Goal: Task Accomplishment & Management: Use online tool/utility

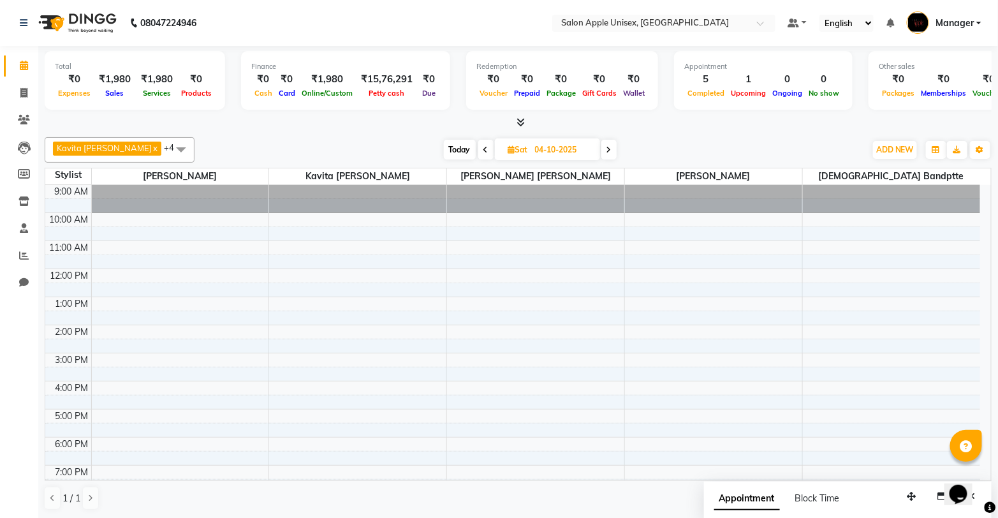
scroll to position [70, 0]
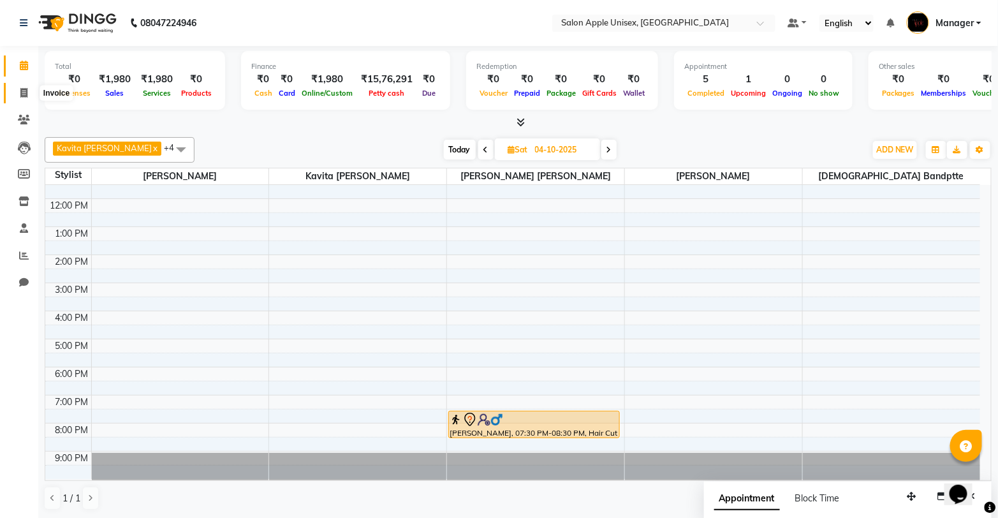
click at [22, 97] on icon at bounding box center [23, 93] width 7 height 10
select select "service"
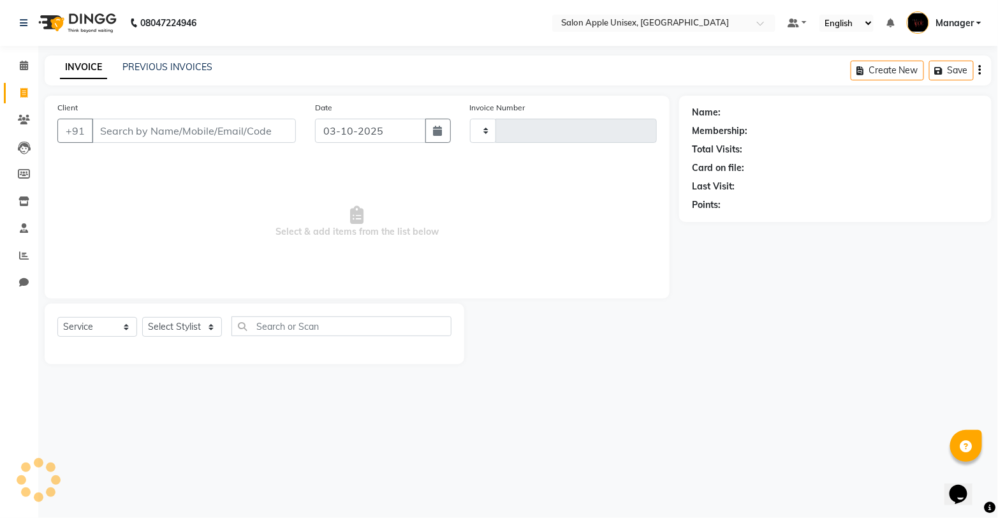
type input "1957"
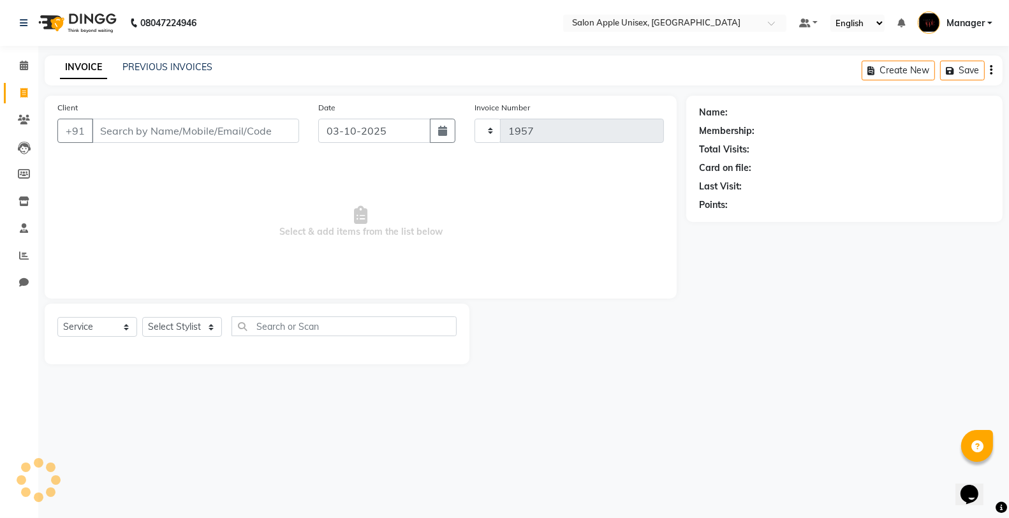
select select "138"
click at [173, 65] on link "PREVIOUS INVOICES" at bounding box center [167, 66] width 90 height 11
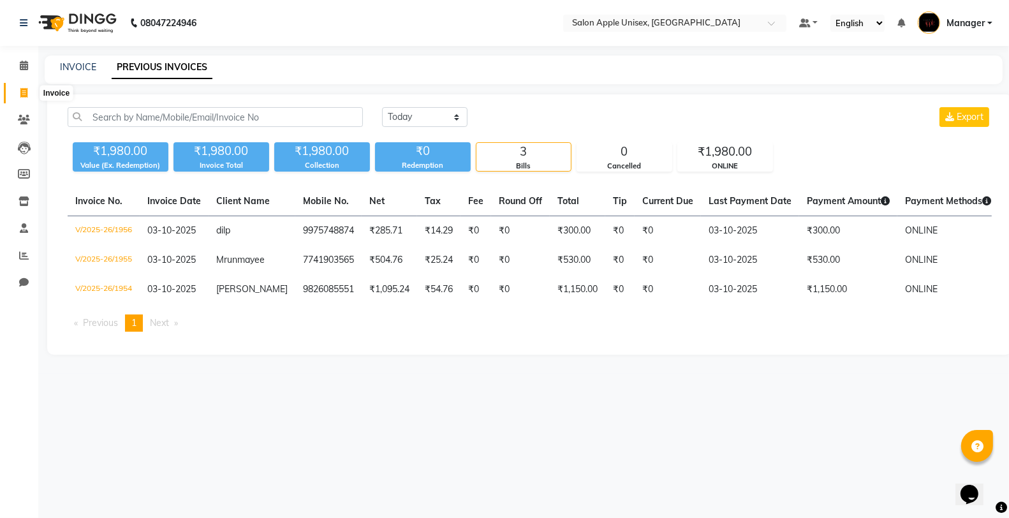
click at [24, 93] on icon at bounding box center [23, 93] width 7 height 10
select select "138"
select select "service"
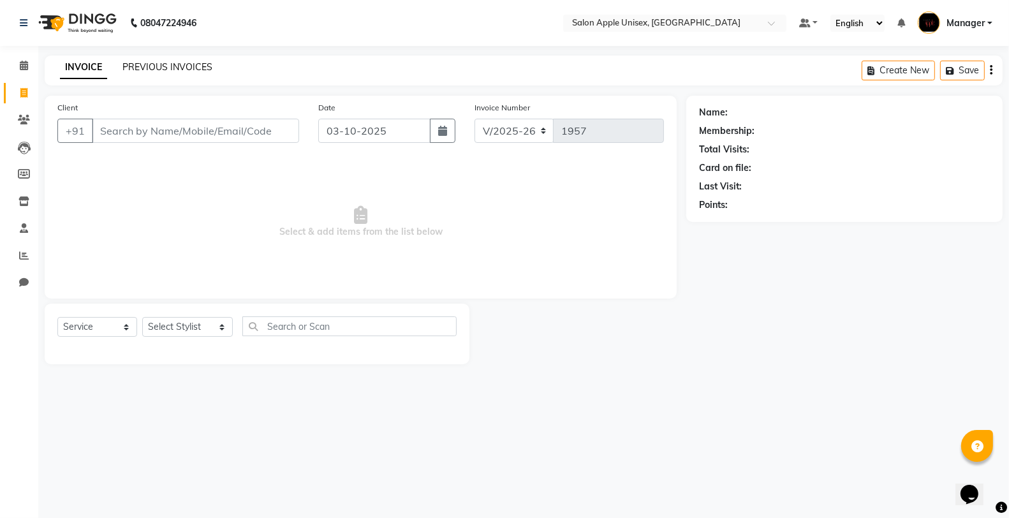
click at [188, 62] on link "PREVIOUS INVOICES" at bounding box center [167, 66] width 90 height 11
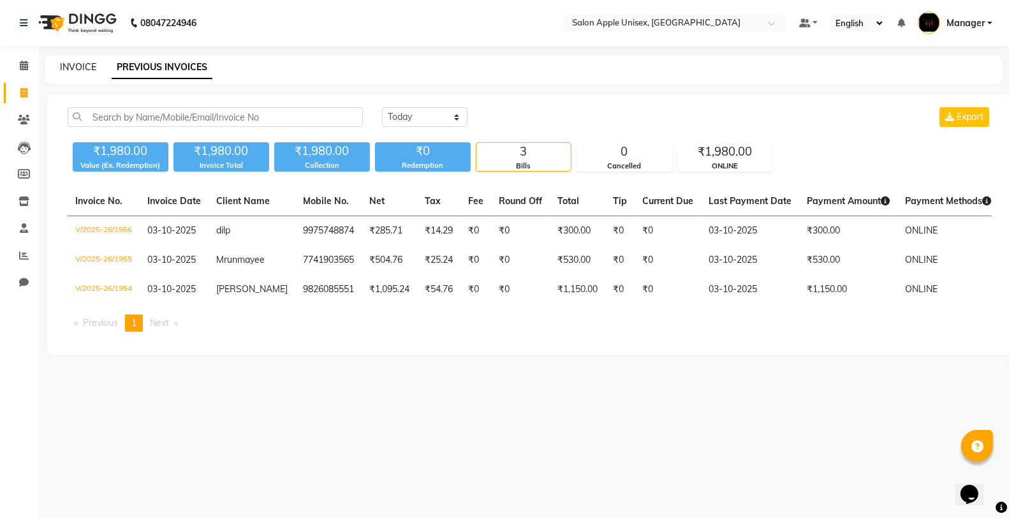
click at [87, 61] on link "INVOICE" at bounding box center [78, 66] width 36 height 11
select select "service"
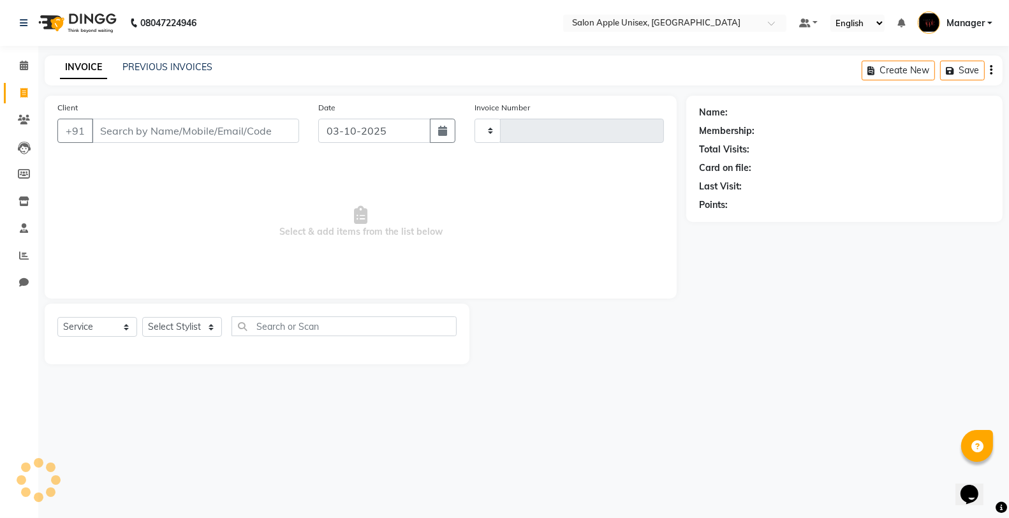
type input "1957"
select select "138"
click at [205, 126] on input "Client" at bounding box center [195, 131] width 207 height 24
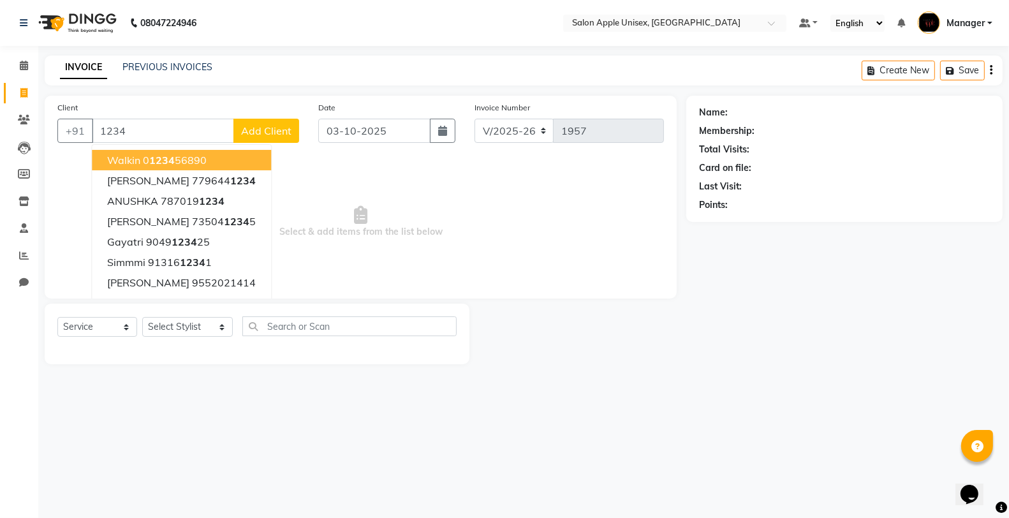
drag, startPoint x: 222, startPoint y: 157, endPoint x: 219, endPoint y: 151, distance: 7.1
click at [221, 157] on button "walkin 0 1234 56890" at bounding box center [181, 160] width 179 height 20
type input "0123456890"
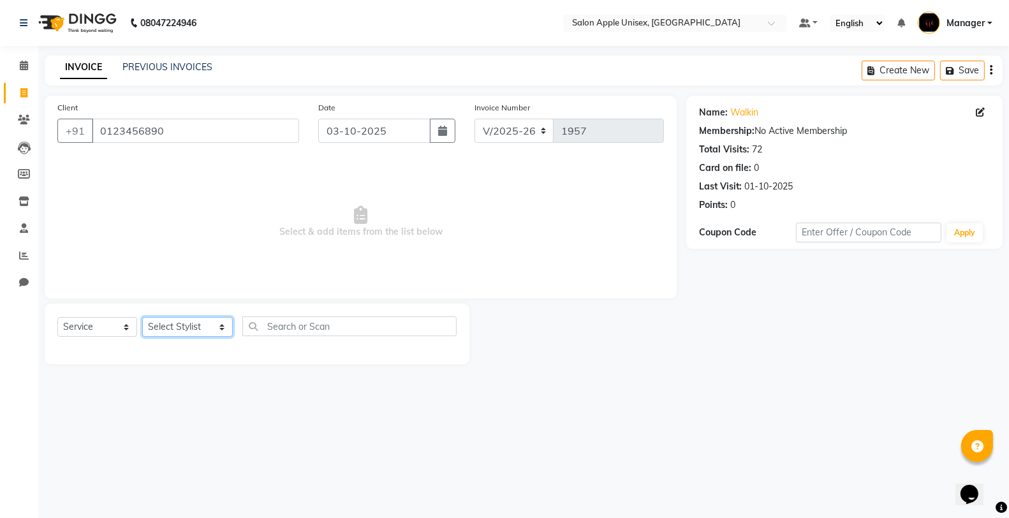
click at [172, 320] on select "Select Stylist [PERSON_NAME] Kavita [PERSON_NAME] Manager [PERSON_NAME] [PERSON…" at bounding box center [187, 327] width 91 height 20
click at [182, 332] on select "Select Stylist [PERSON_NAME] Kavita [PERSON_NAME] Manager [PERSON_NAME] [PERSON…" at bounding box center [187, 327] width 91 height 20
select select "76661"
click at [142, 318] on select "Select Stylist [PERSON_NAME] Kavita [PERSON_NAME] Manager [PERSON_NAME] [PERSON…" at bounding box center [187, 327] width 91 height 20
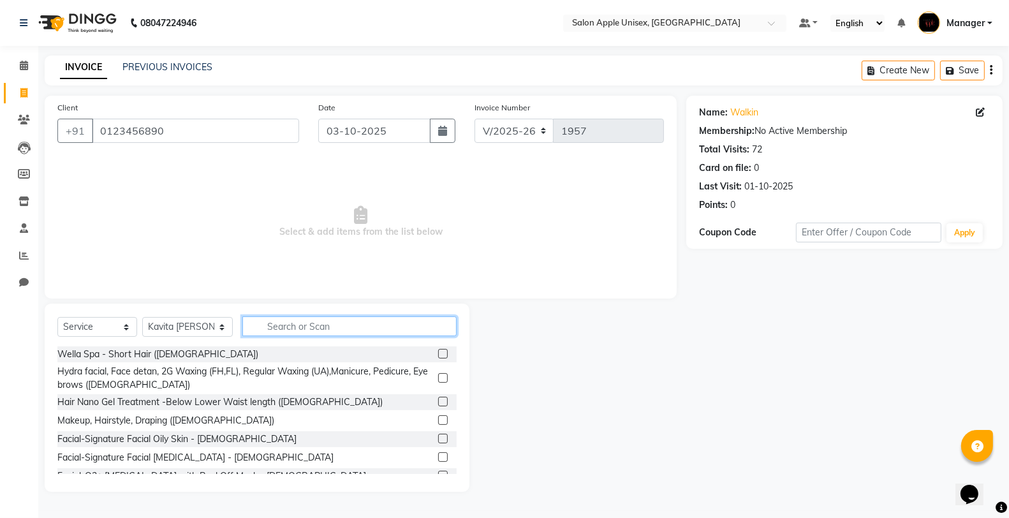
drag, startPoint x: 335, startPoint y: 330, endPoint x: 334, endPoint y: 347, distance: 16.6
click at [335, 333] on input "text" at bounding box center [349, 326] width 214 height 20
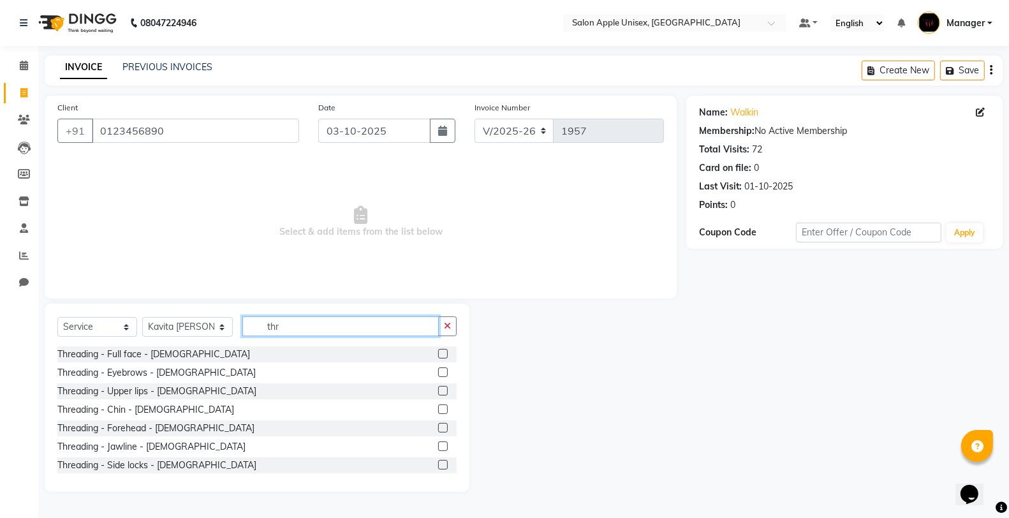
type input "thr"
click at [438, 372] on label at bounding box center [443, 372] width 10 height 10
click at [438, 372] on input "checkbox" at bounding box center [442, 373] width 8 height 8
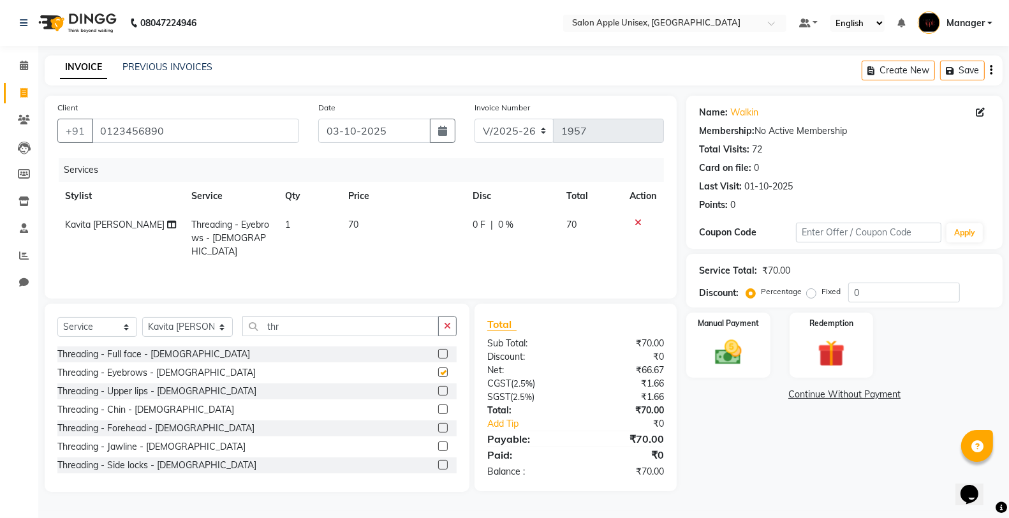
checkbox input "false"
click at [356, 335] on input "thr" at bounding box center [340, 326] width 196 height 20
type input "t"
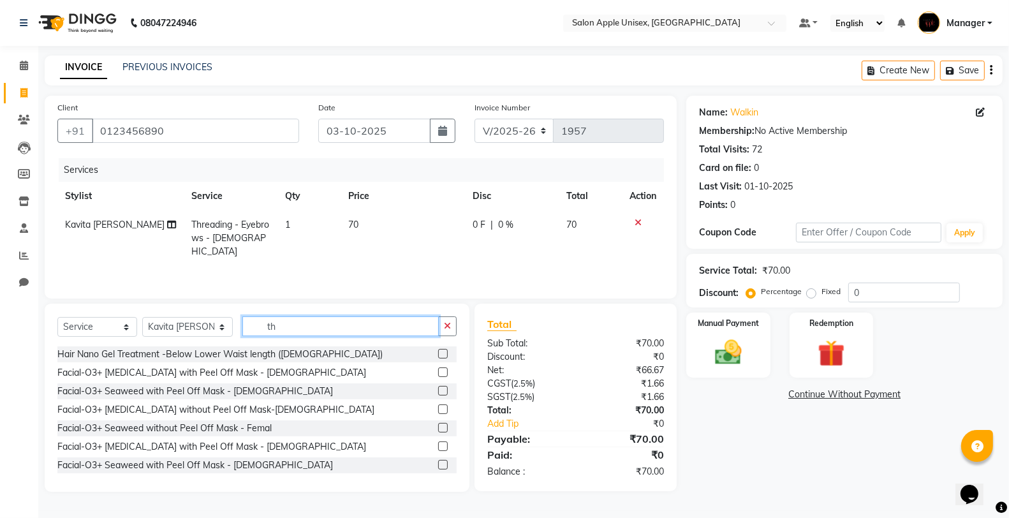
type input "thr"
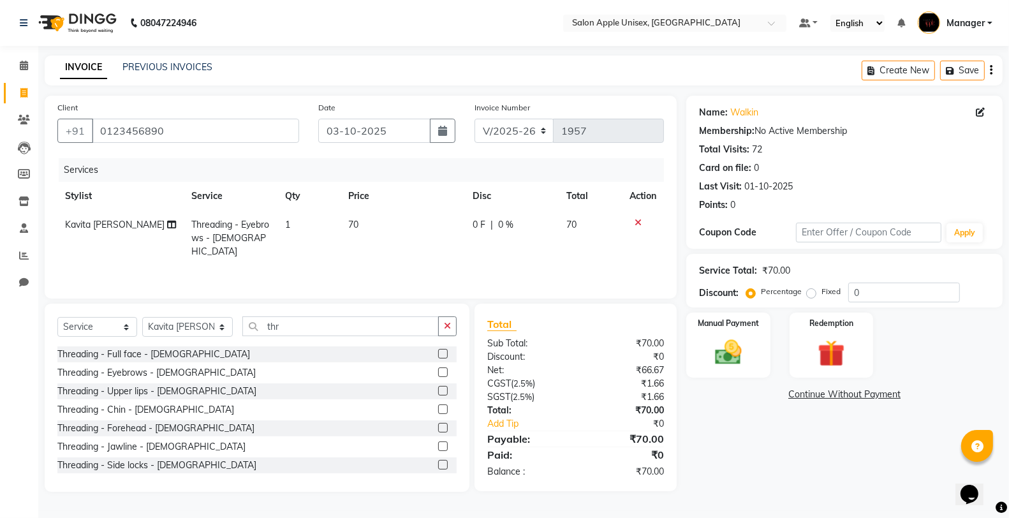
click at [438, 389] on label at bounding box center [443, 391] width 10 height 10
click at [438, 389] on input "checkbox" at bounding box center [442, 391] width 8 height 8
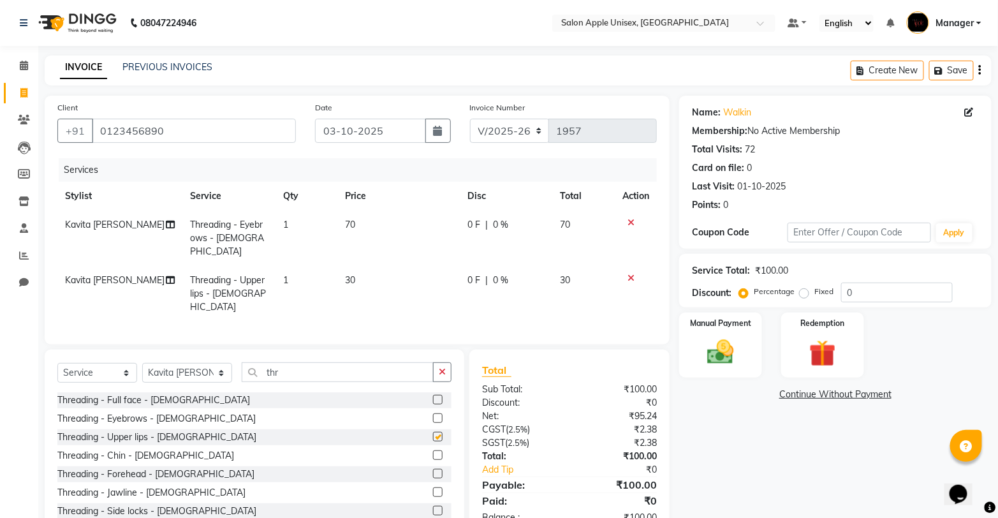
checkbox input "false"
click at [433, 469] on label at bounding box center [438, 474] width 10 height 10
click at [433, 470] on input "checkbox" at bounding box center [437, 474] width 8 height 8
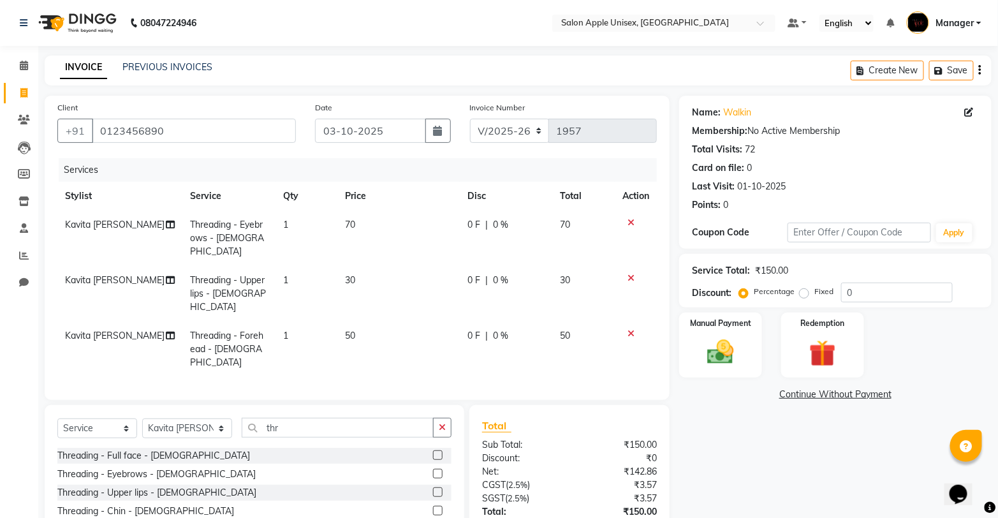
checkbox input "false"
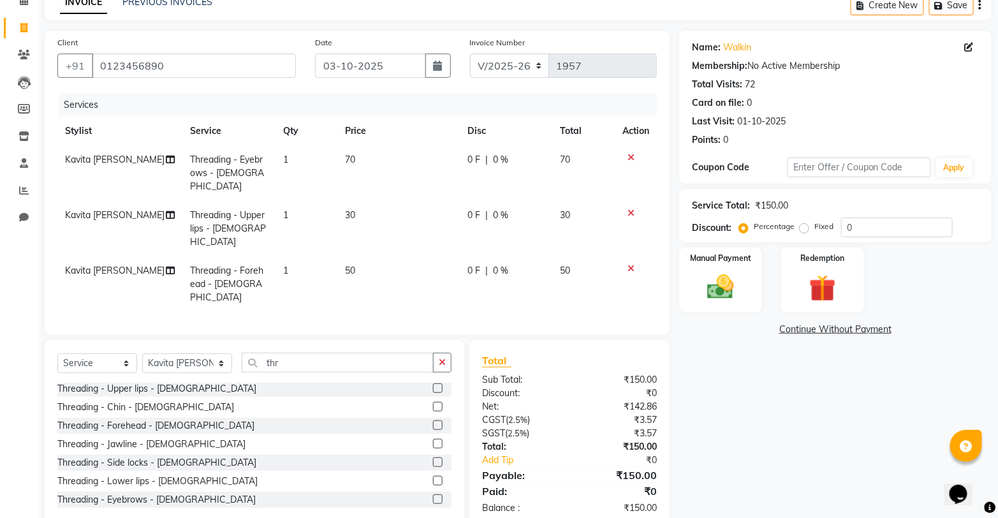
click at [433, 476] on label at bounding box center [438, 481] width 10 height 10
click at [433, 477] on input "checkbox" at bounding box center [437, 481] width 8 height 8
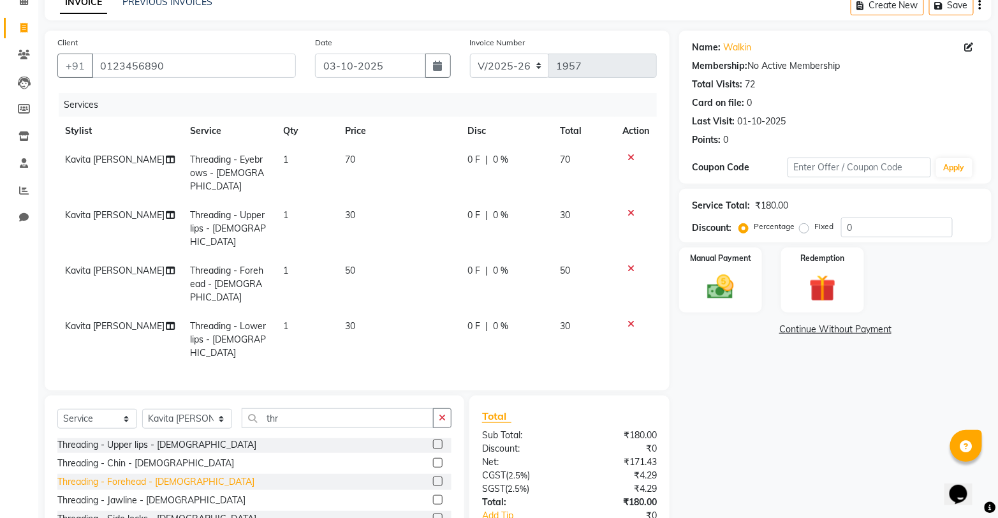
scroll to position [106, 0]
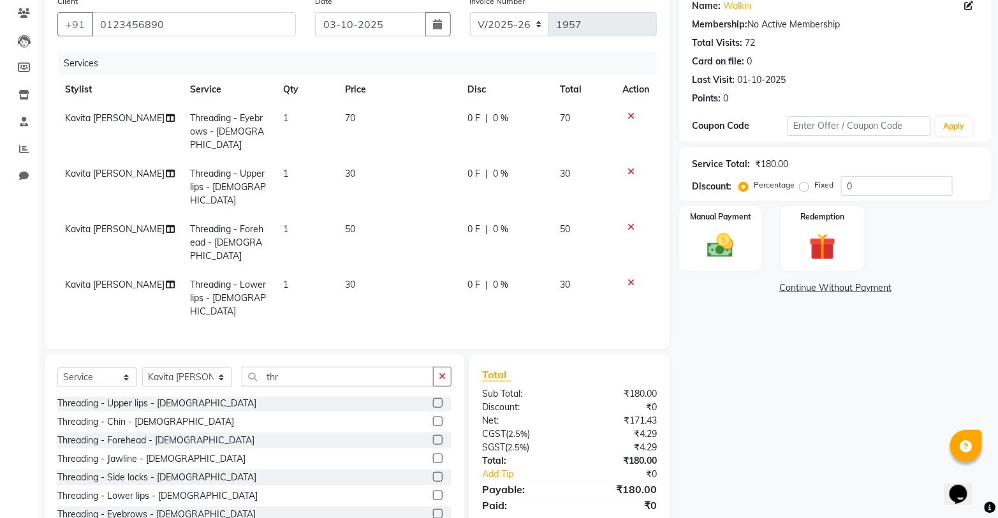
click at [433, 490] on label at bounding box center [438, 495] width 10 height 10
click at [433, 492] on input "checkbox" at bounding box center [437, 496] width 8 height 8
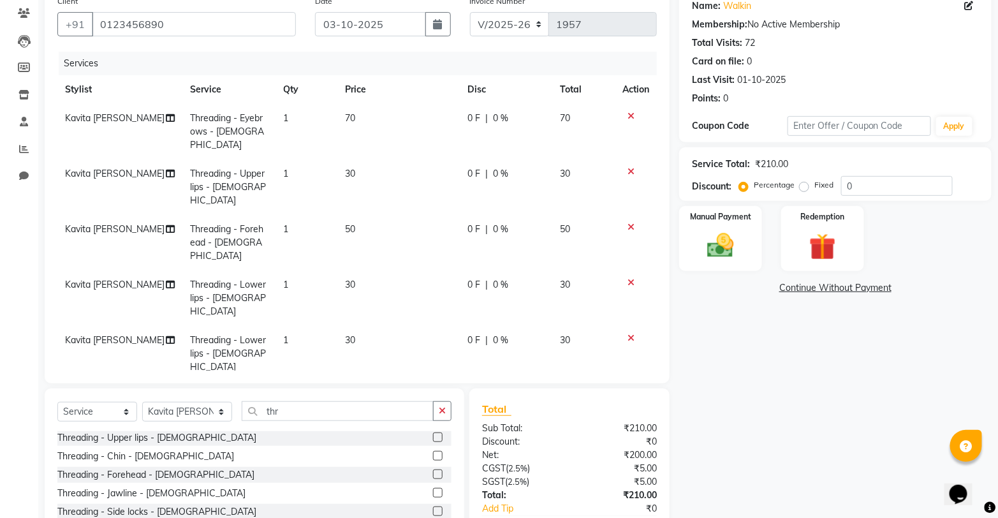
checkbox input "false"
click at [731, 247] on img at bounding box center [720, 246] width 45 height 32
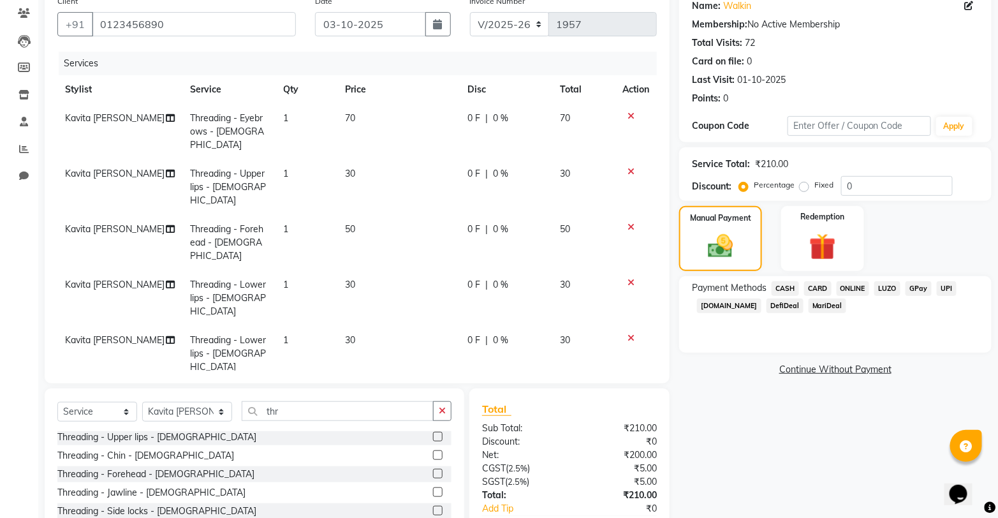
scroll to position [149, 0]
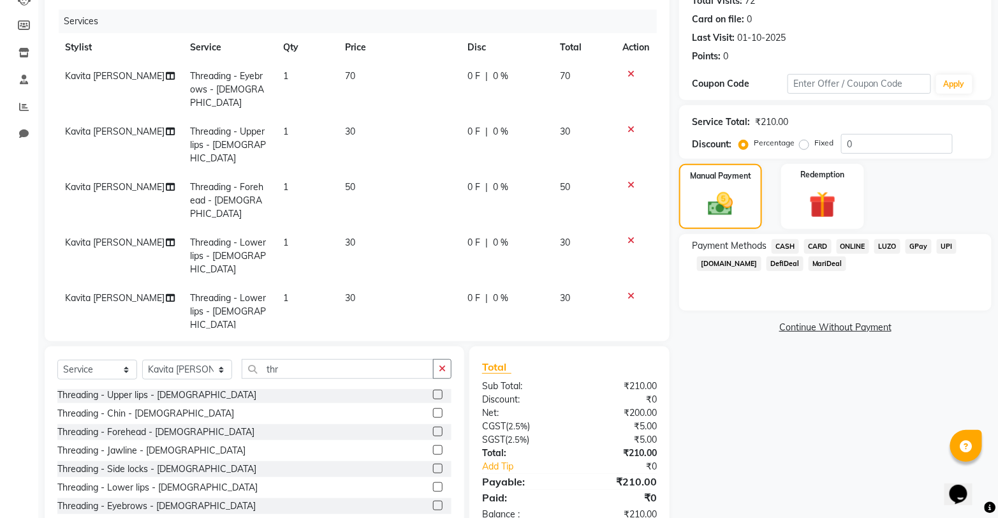
click at [850, 243] on span "ONLINE" at bounding box center [852, 246] width 33 height 15
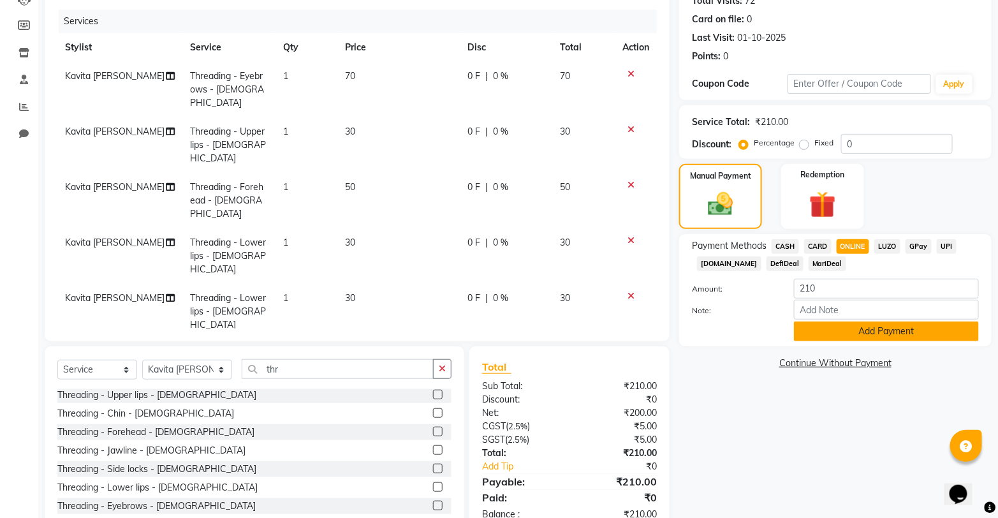
click at [837, 333] on button "Add Payment" at bounding box center [886, 331] width 185 height 20
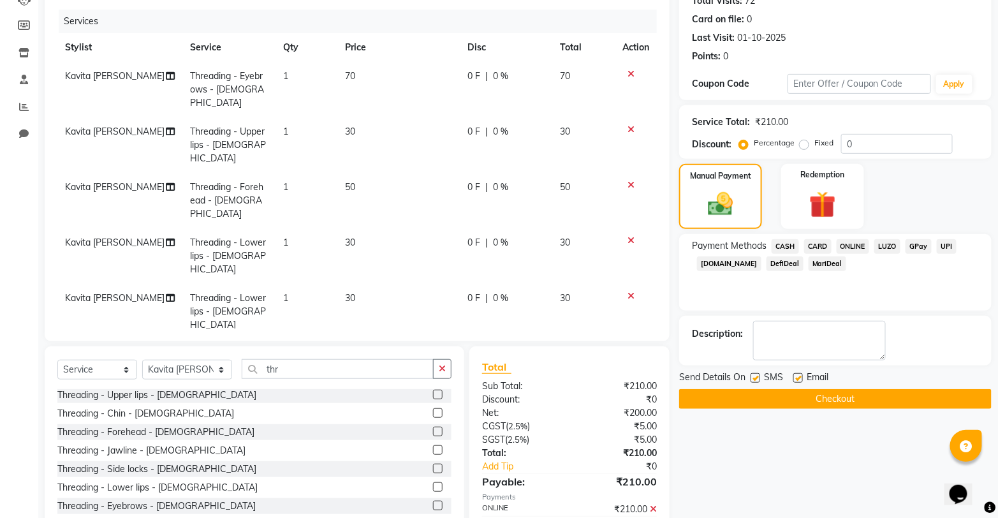
scroll to position [175, 0]
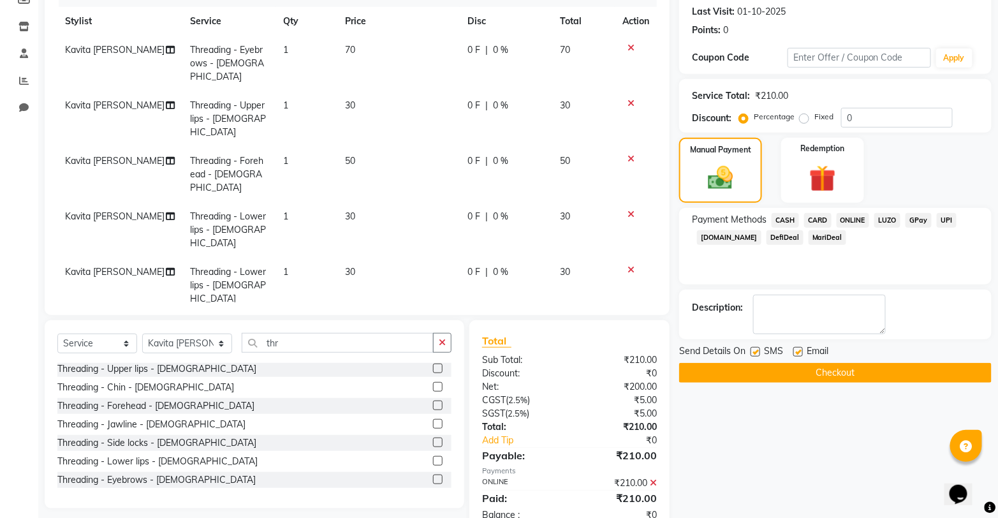
click at [806, 372] on button "Checkout" at bounding box center [835, 373] width 312 height 20
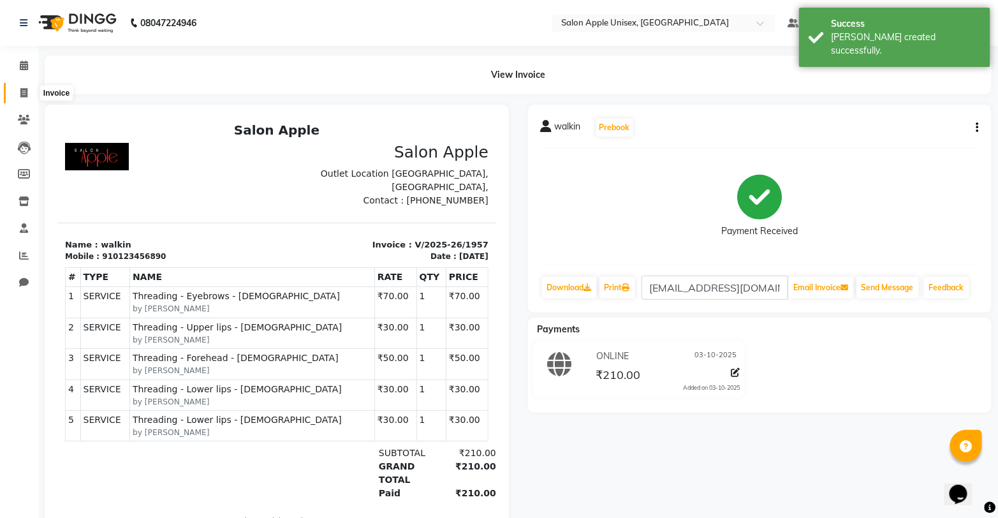
click at [22, 94] on icon at bounding box center [23, 93] width 7 height 10
select select "138"
select select "service"
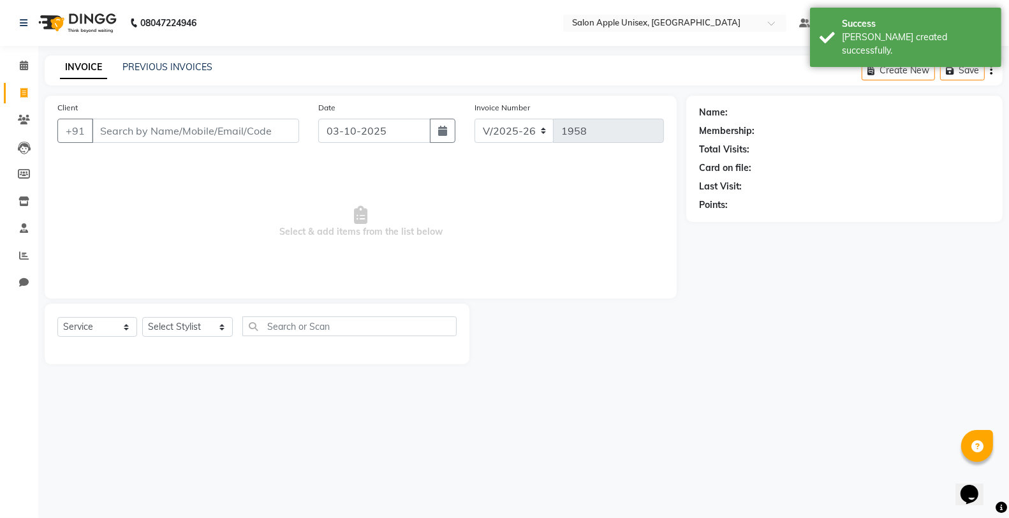
click at [247, 130] on input "Client" at bounding box center [195, 131] width 207 height 24
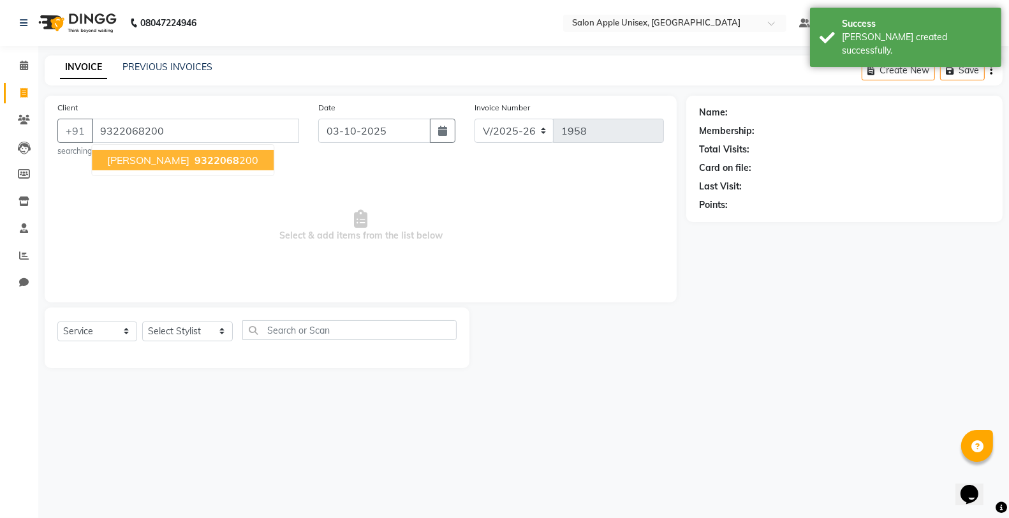
type input "9322068200"
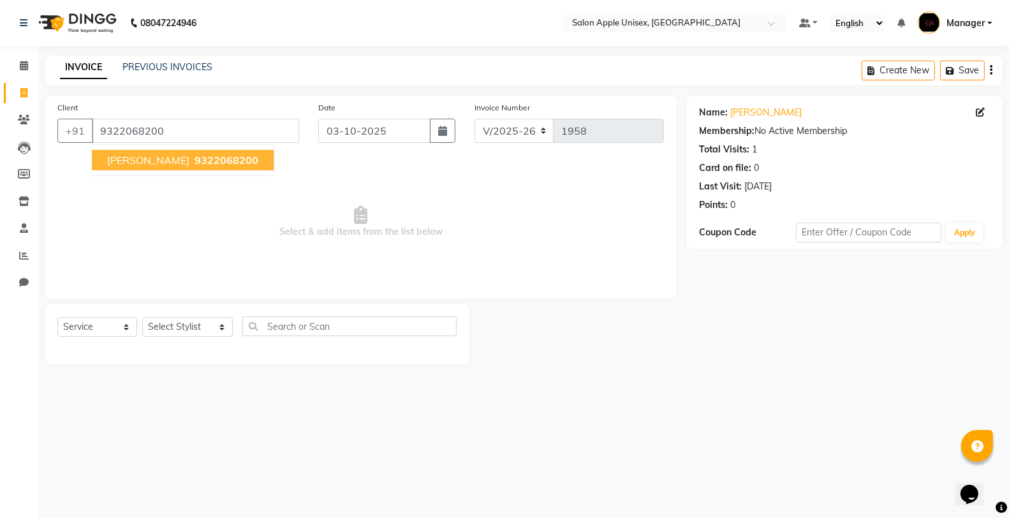
click at [194, 164] on span "9322068200" at bounding box center [226, 160] width 64 height 13
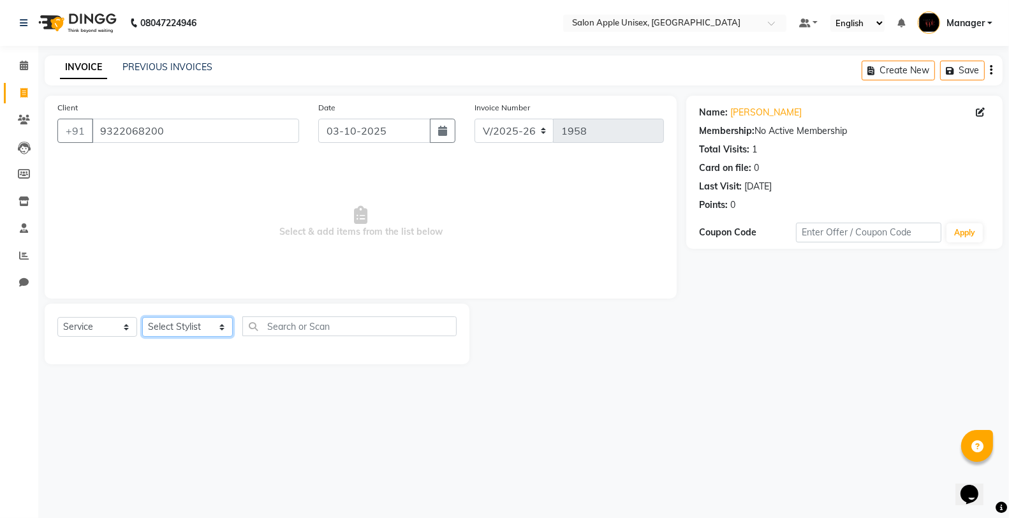
click at [180, 327] on select "Select Stylist [PERSON_NAME] Kavita [PERSON_NAME] Manager [PERSON_NAME] [PERSON…" at bounding box center [187, 327] width 91 height 20
select select "80619"
click at [142, 318] on select "Select Stylist [PERSON_NAME] Kavita [PERSON_NAME] Manager [PERSON_NAME] [PERSON…" at bounding box center [187, 327] width 91 height 20
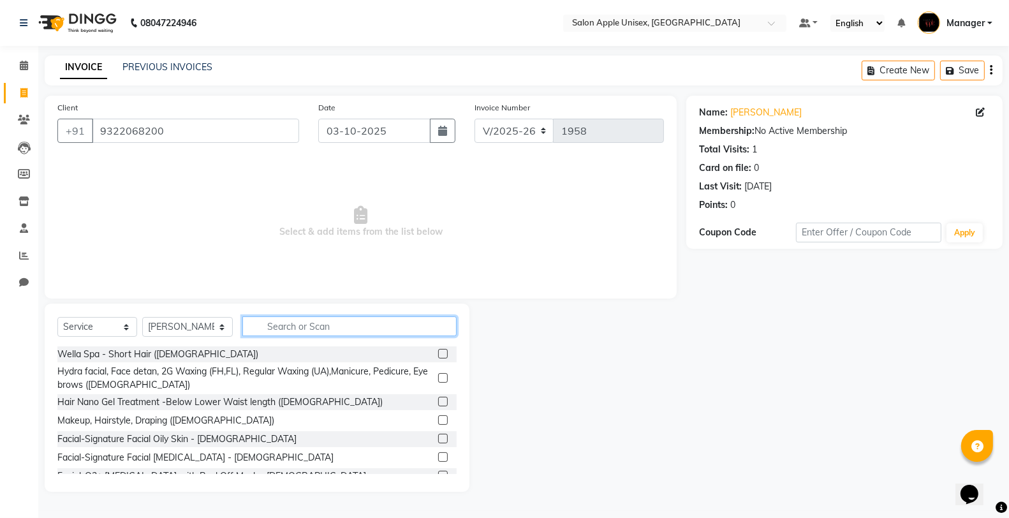
click at [313, 321] on input "text" at bounding box center [349, 326] width 214 height 20
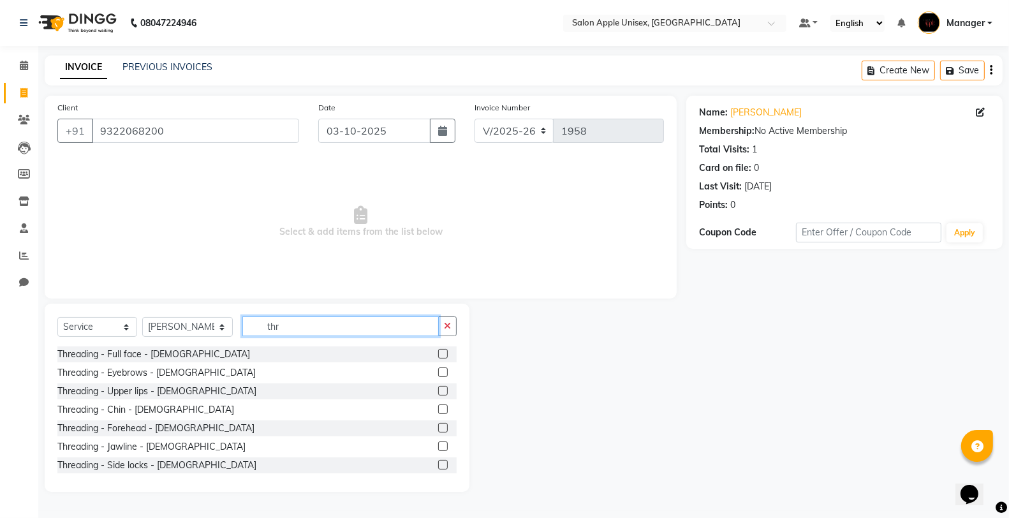
type input "thr"
click at [438, 372] on label at bounding box center [443, 372] width 10 height 10
click at [438, 372] on input "checkbox" at bounding box center [442, 373] width 8 height 8
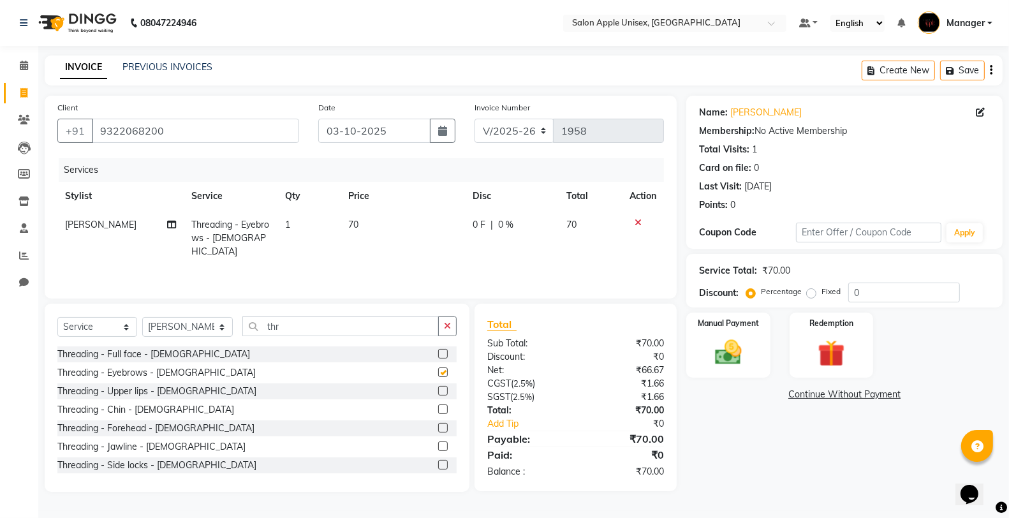
checkbox input "false"
click at [705, 361] on img at bounding box center [727, 352] width 45 height 33
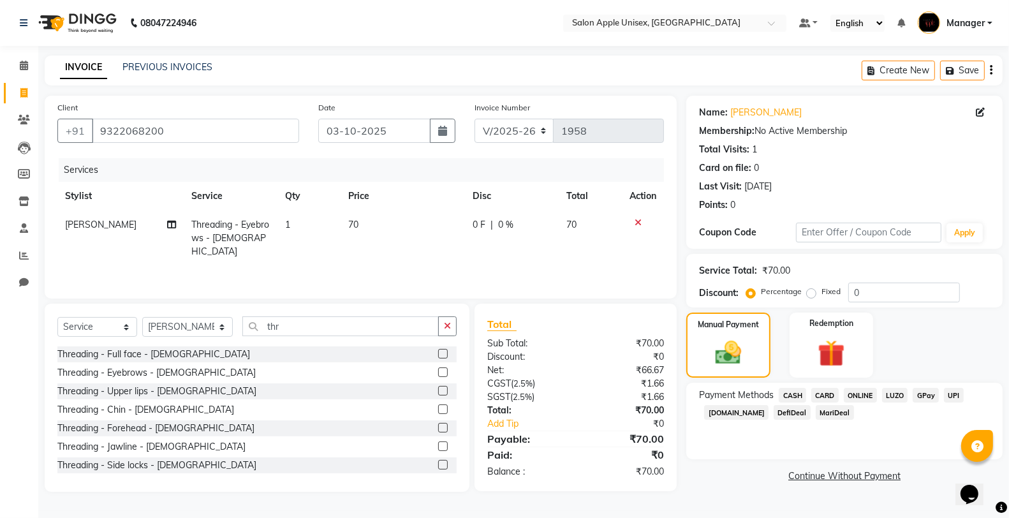
click at [868, 398] on span "ONLINE" at bounding box center [860, 395] width 33 height 15
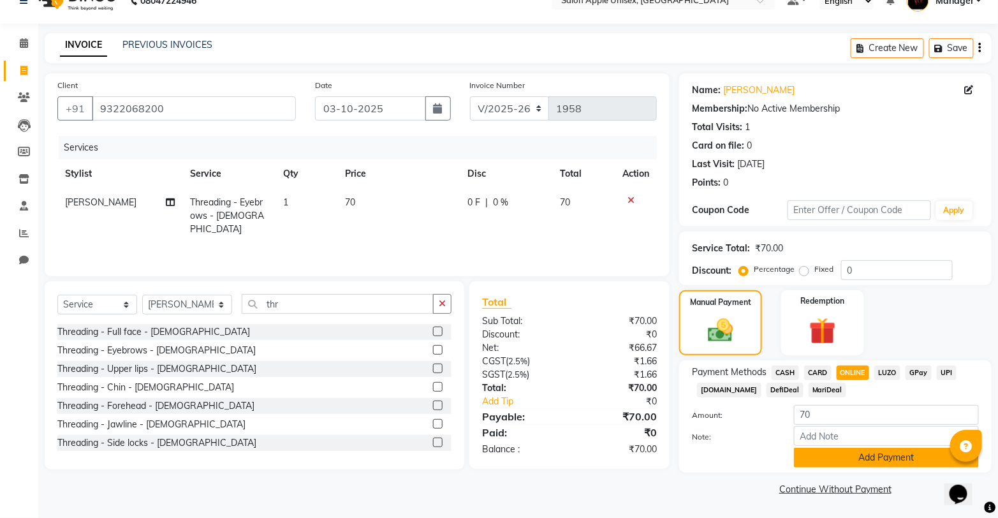
click at [856, 457] on button "Add Payment" at bounding box center [886, 458] width 185 height 20
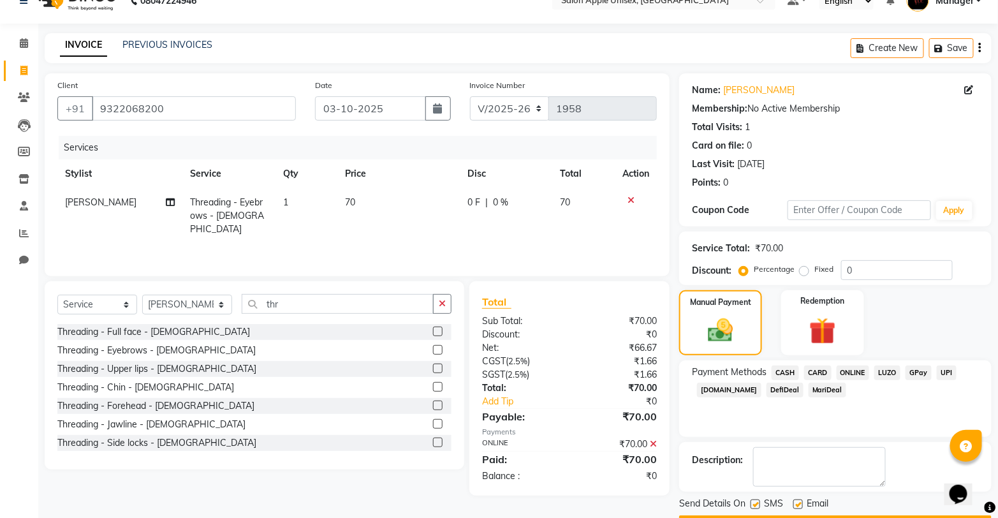
scroll to position [58, 0]
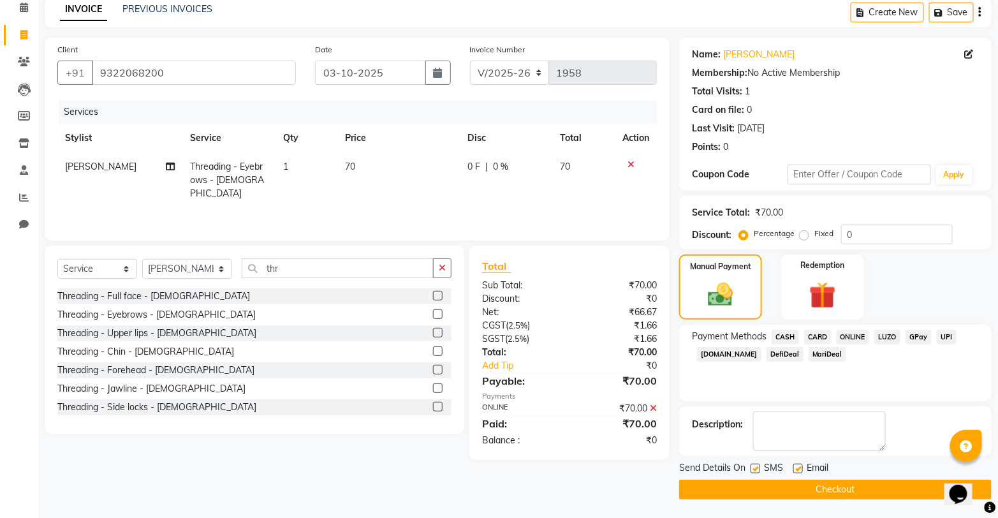
click at [732, 481] on button "Checkout" at bounding box center [835, 489] width 312 height 20
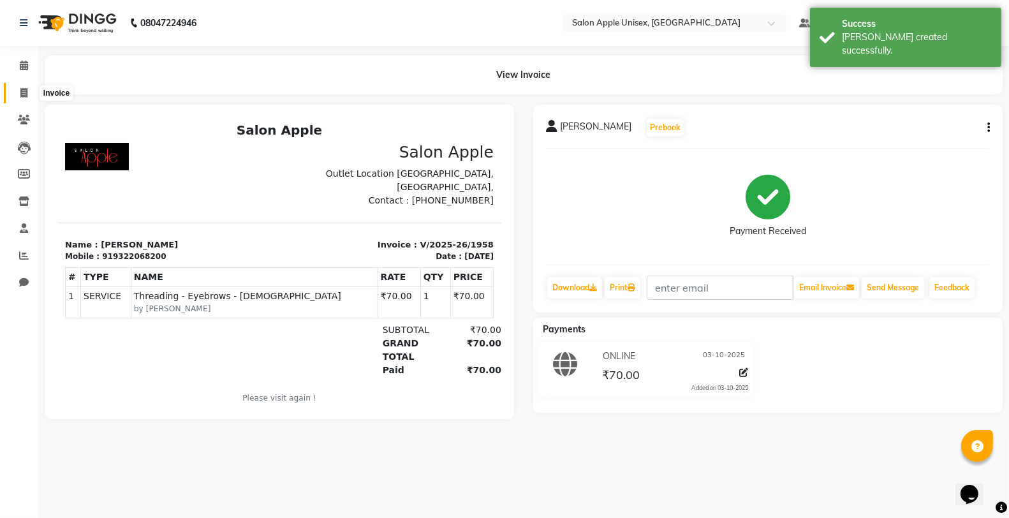
click at [24, 96] on icon at bounding box center [23, 93] width 7 height 10
select select "138"
select select "service"
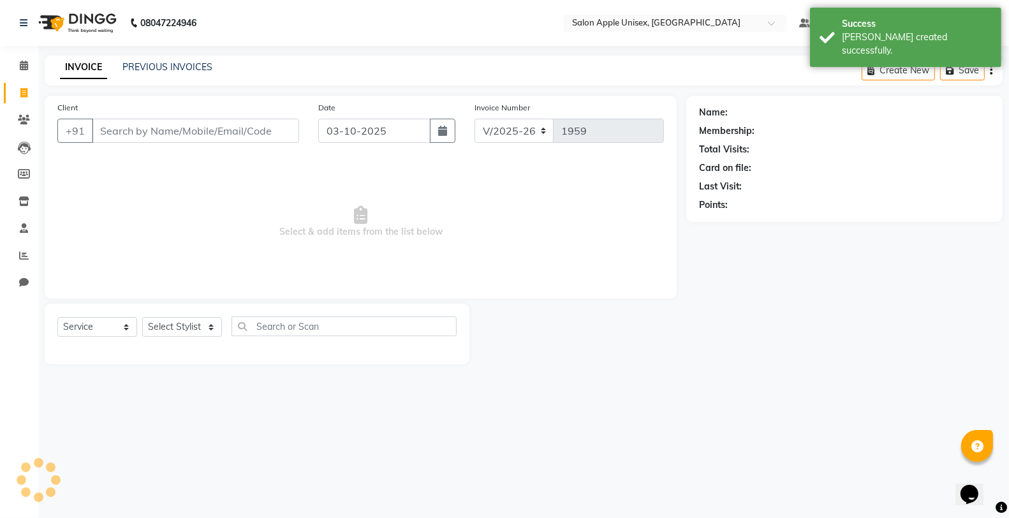
click at [162, 131] on input "Client" at bounding box center [195, 131] width 207 height 24
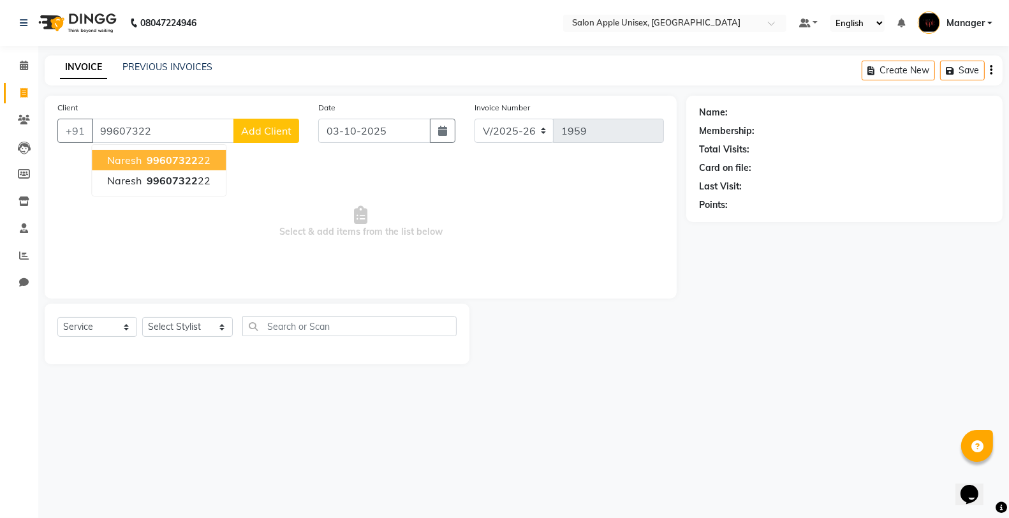
click at [131, 156] on span "Naresh" at bounding box center [124, 160] width 34 height 13
type input "9960732222"
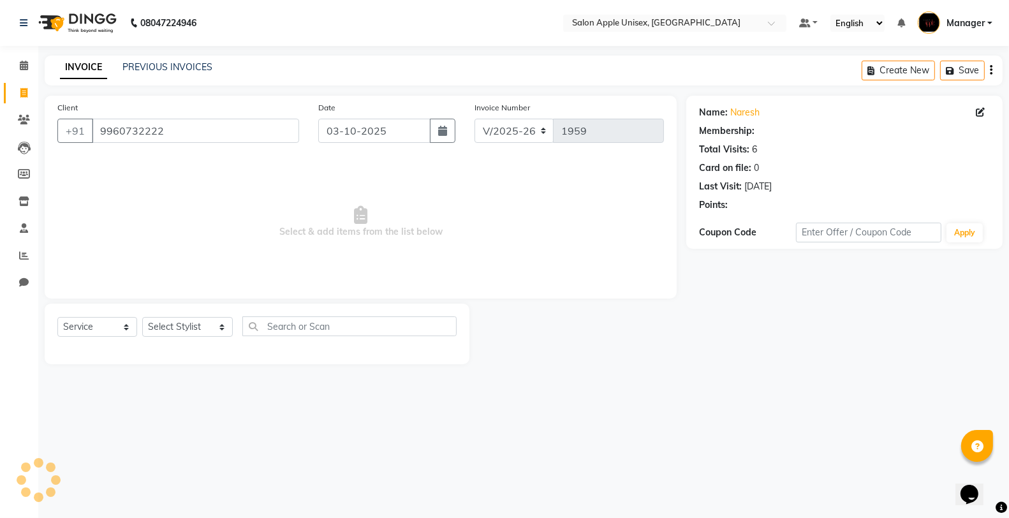
select select "1: Object"
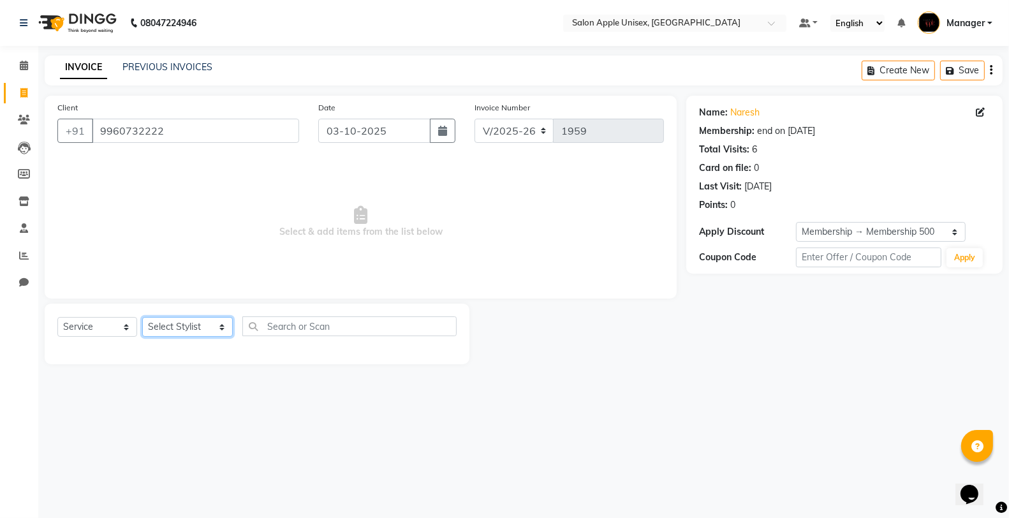
click at [171, 323] on select "Select Stylist [PERSON_NAME] Kavita [PERSON_NAME] Manager [PERSON_NAME] [PERSON…" at bounding box center [187, 327] width 91 height 20
select select "85660"
click at [142, 318] on select "Select Stylist [PERSON_NAME] Kavita [PERSON_NAME] Manager [PERSON_NAME] [PERSON…" at bounding box center [187, 327] width 91 height 20
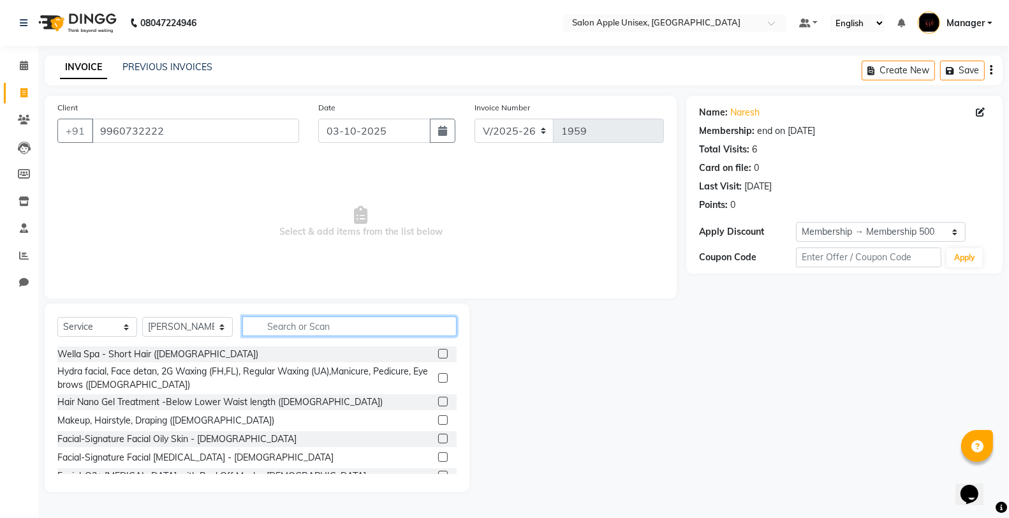
click at [332, 329] on input "text" at bounding box center [349, 326] width 214 height 20
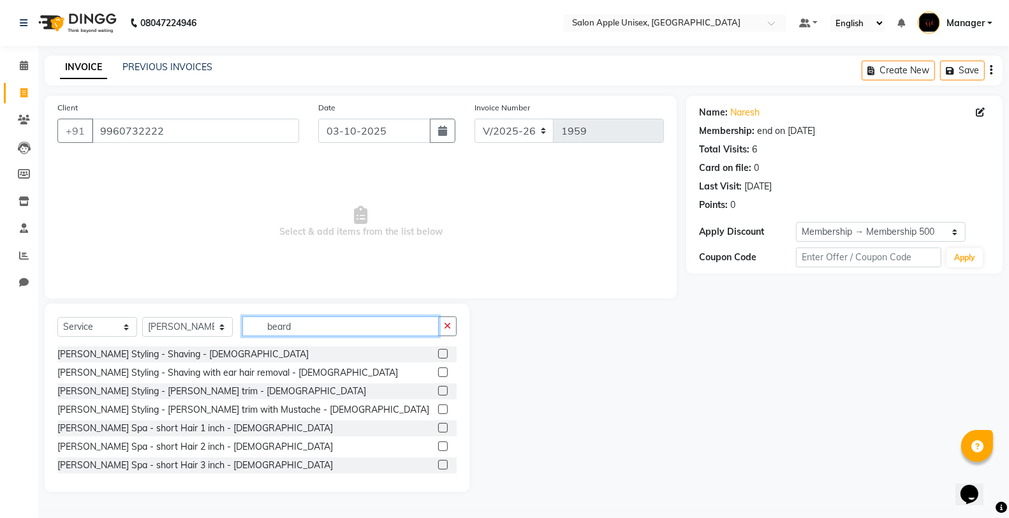
type input "beard"
click at [425, 352] on div "[PERSON_NAME] Styling - Shaving - [DEMOGRAPHIC_DATA]" at bounding box center [256, 354] width 399 height 16
click at [438, 353] on label at bounding box center [443, 354] width 10 height 10
click at [438, 353] on input "checkbox" at bounding box center [442, 354] width 8 height 8
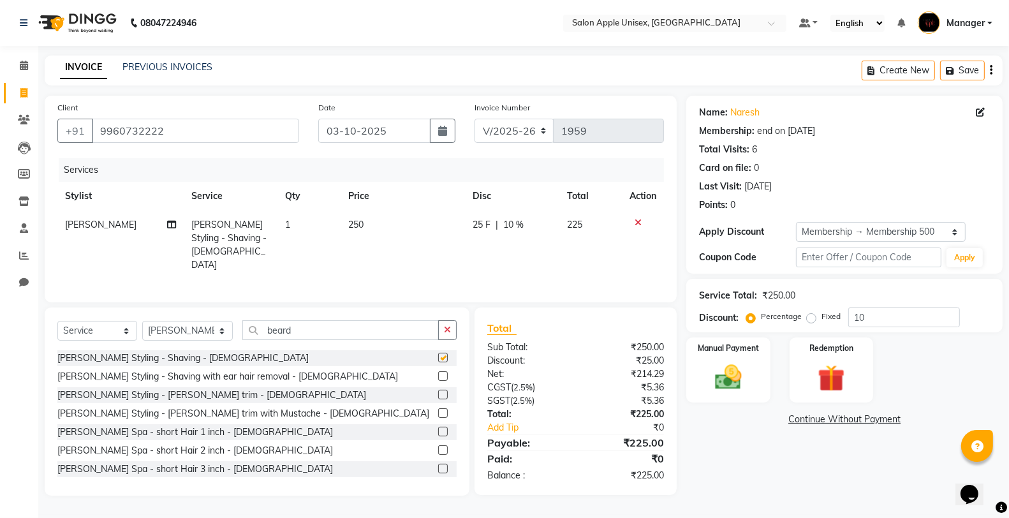
checkbox input "false"
click at [703, 365] on div "Manual Payment" at bounding box center [728, 370] width 87 height 68
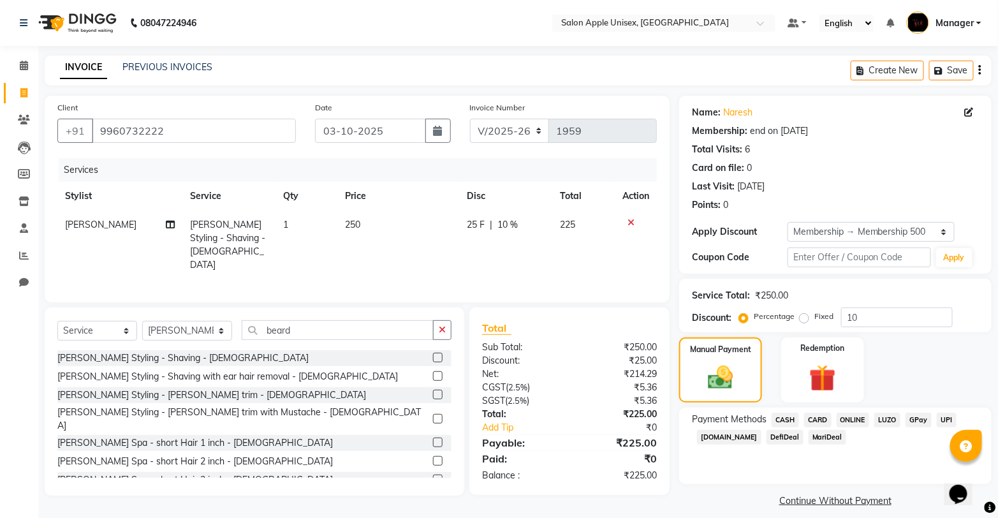
scroll to position [10, 0]
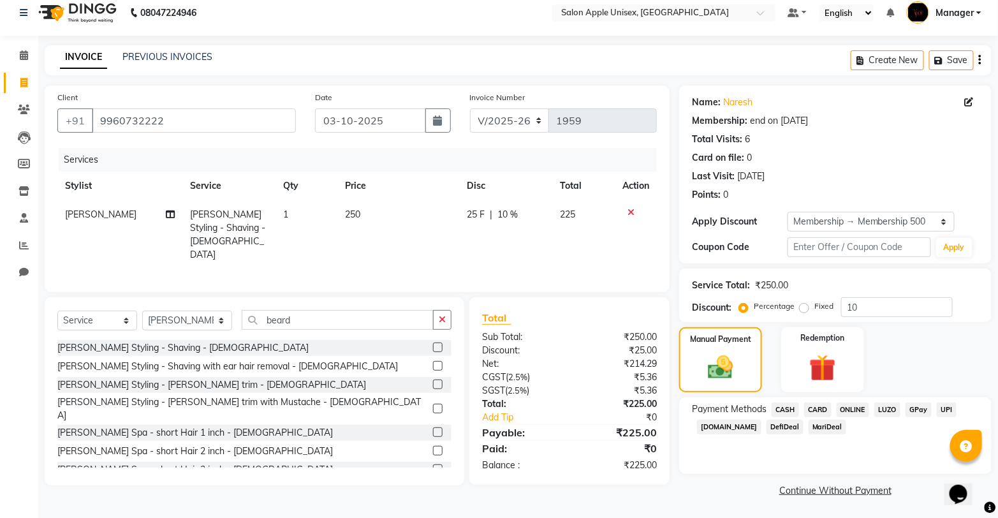
click at [862, 409] on span "ONLINE" at bounding box center [852, 409] width 33 height 15
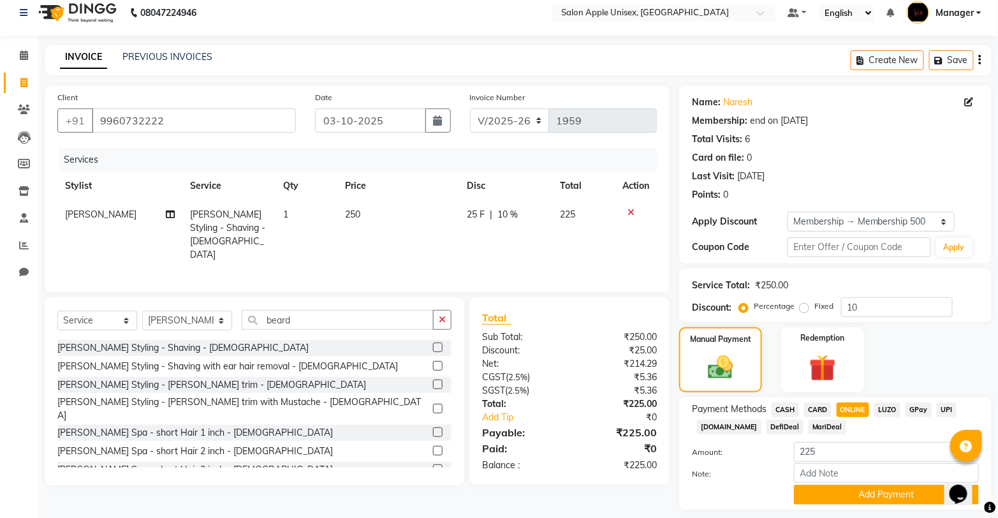
scroll to position [47, 0]
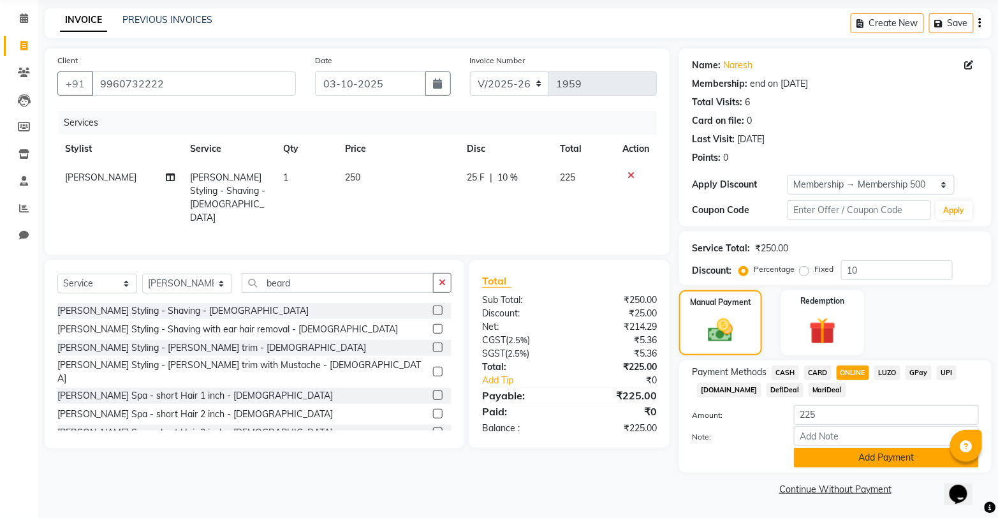
click at [817, 453] on button "Add Payment" at bounding box center [886, 458] width 185 height 20
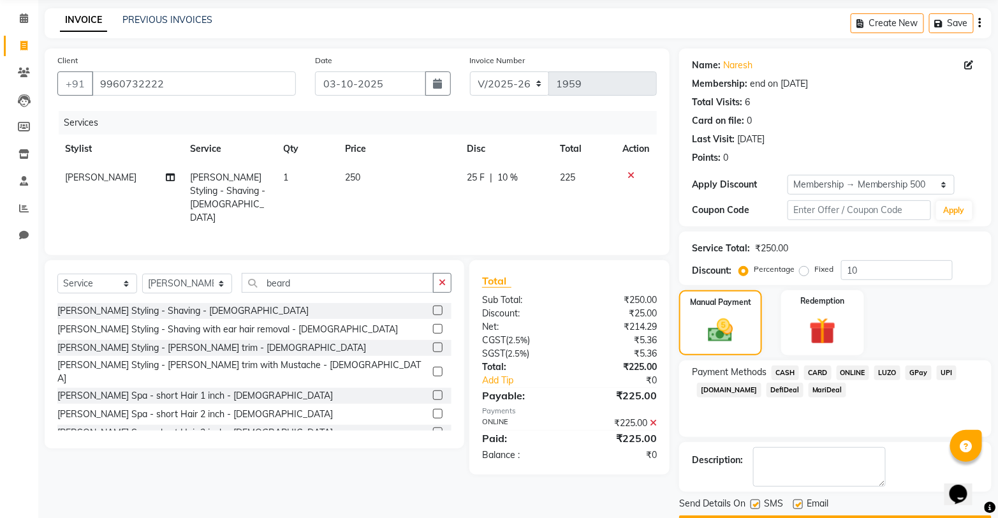
scroll to position [83, 0]
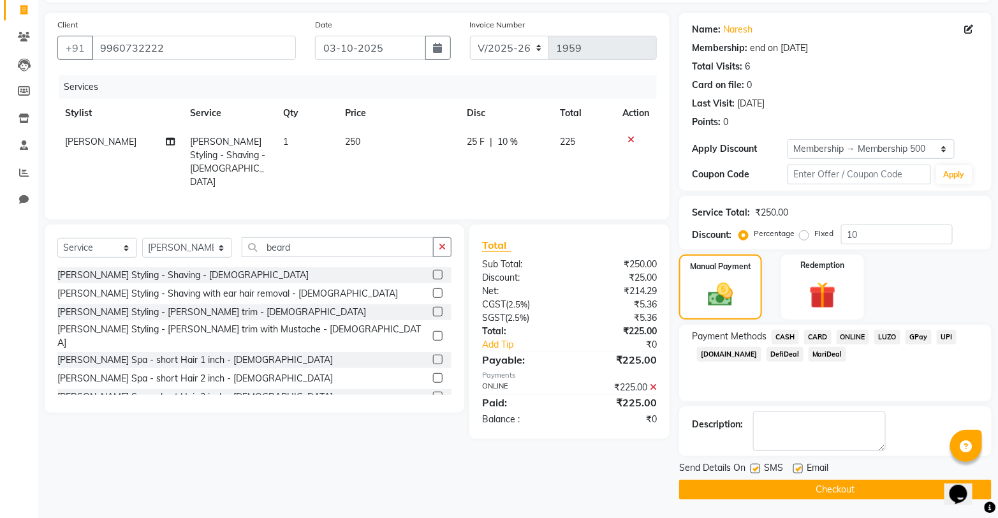
click at [791, 490] on button "Checkout" at bounding box center [835, 489] width 312 height 20
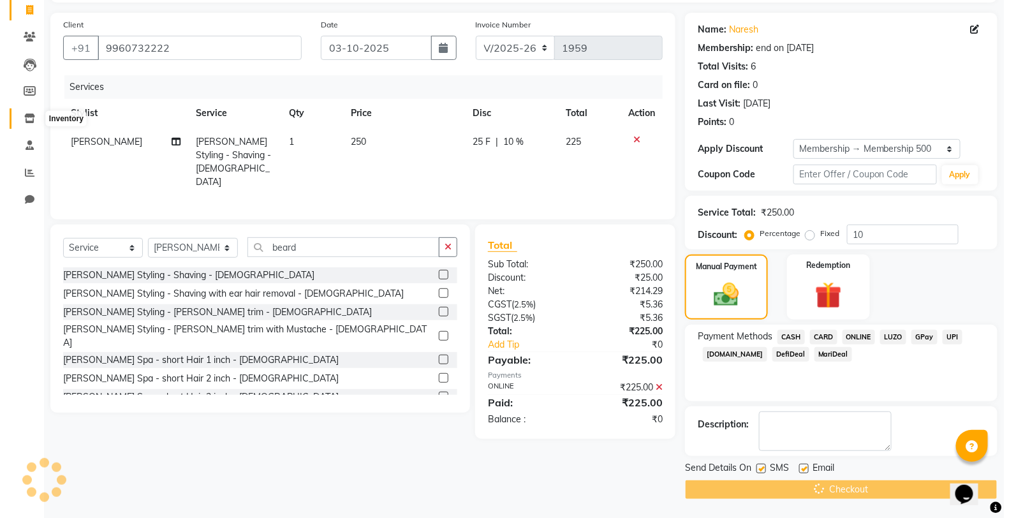
scroll to position [0, 0]
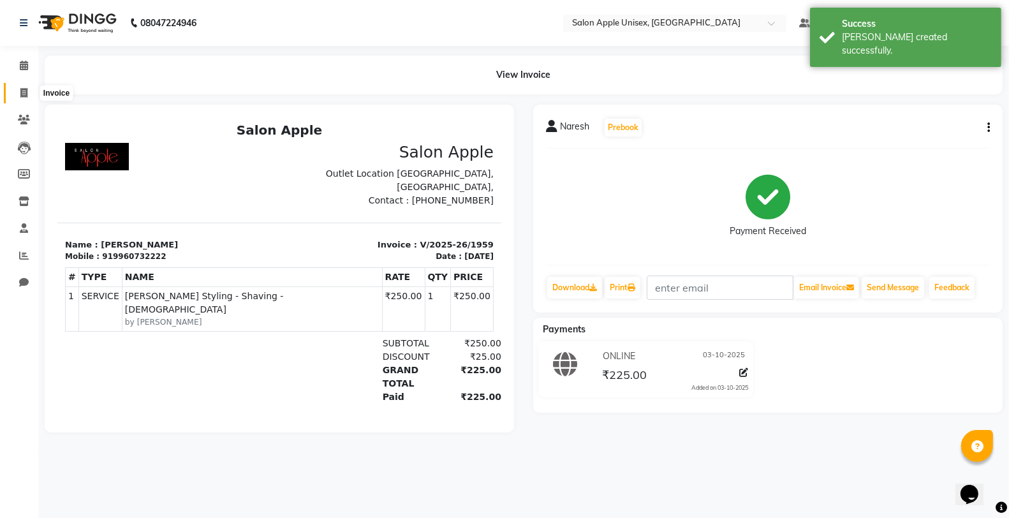
click at [21, 99] on span at bounding box center [24, 93] width 22 height 15
select select "service"
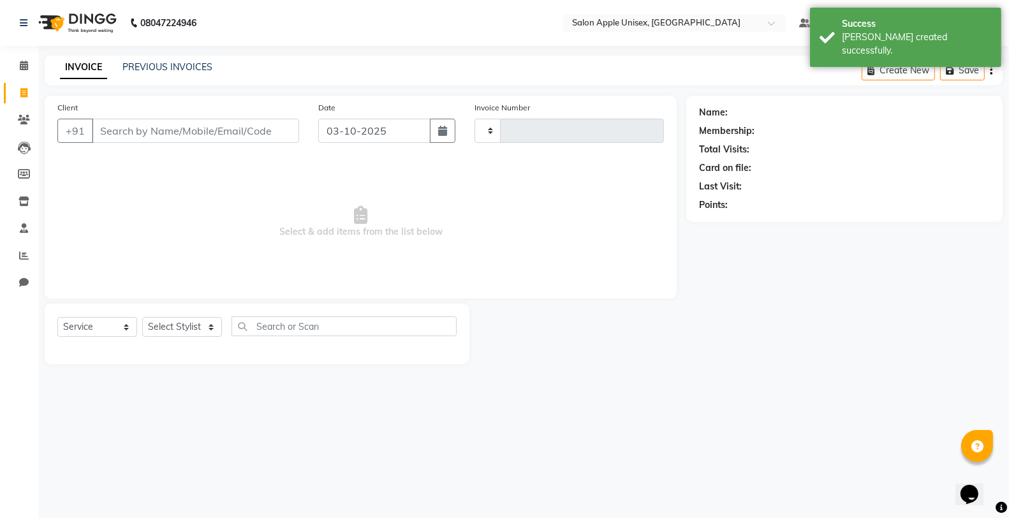
type input "1960"
select select "138"
click at [131, 141] on input "Client" at bounding box center [195, 131] width 207 height 24
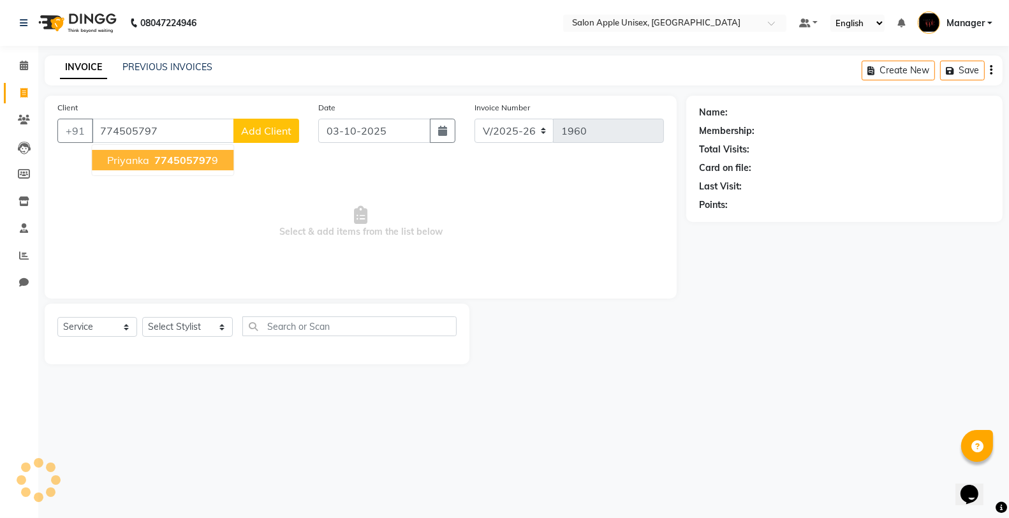
click at [149, 160] on button "priyanka 774505797 9" at bounding box center [163, 160] width 142 height 20
type input "7745057979"
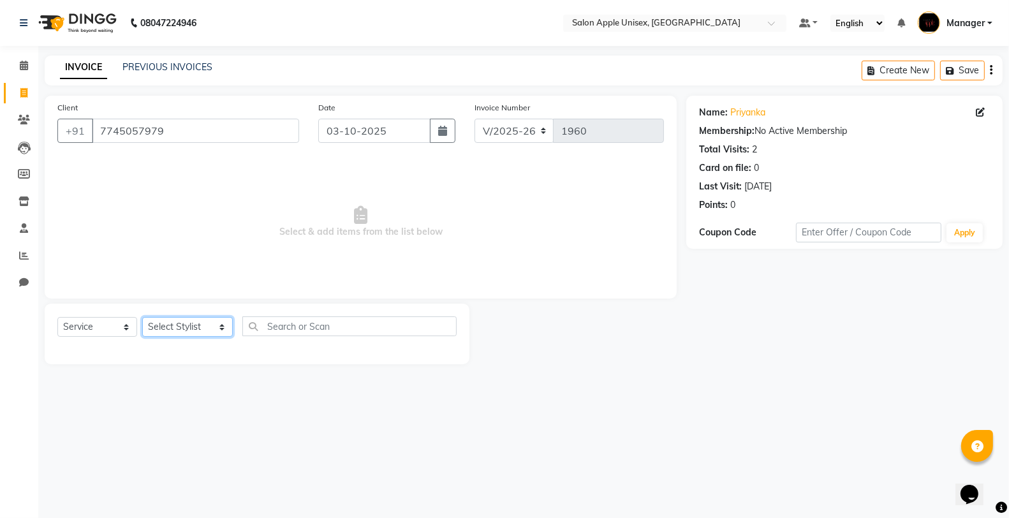
click at [205, 323] on select "Select Stylist [PERSON_NAME] Kavita [PERSON_NAME] Manager [PERSON_NAME] [PERSON…" at bounding box center [187, 327] width 91 height 20
select select "80619"
click at [142, 318] on select "Select Stylist [PERSON_NAME] Kavita [PERSON_NAME] Manager [PERSON_NAME] [PERSON…" at bounding box center [187, 327] width 91 height 20
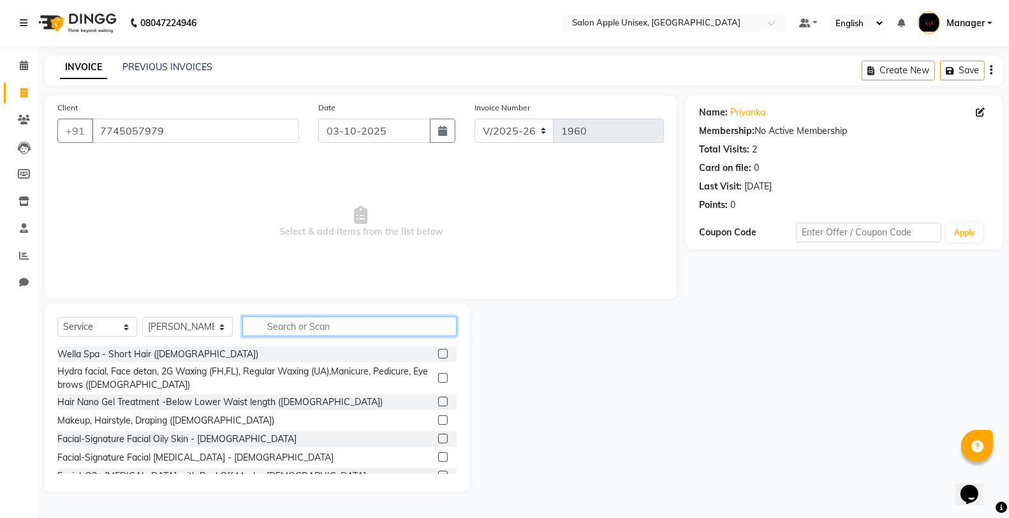
click at [315, 330] on input "text" at bounding box center [349, 326] width 214 height 20
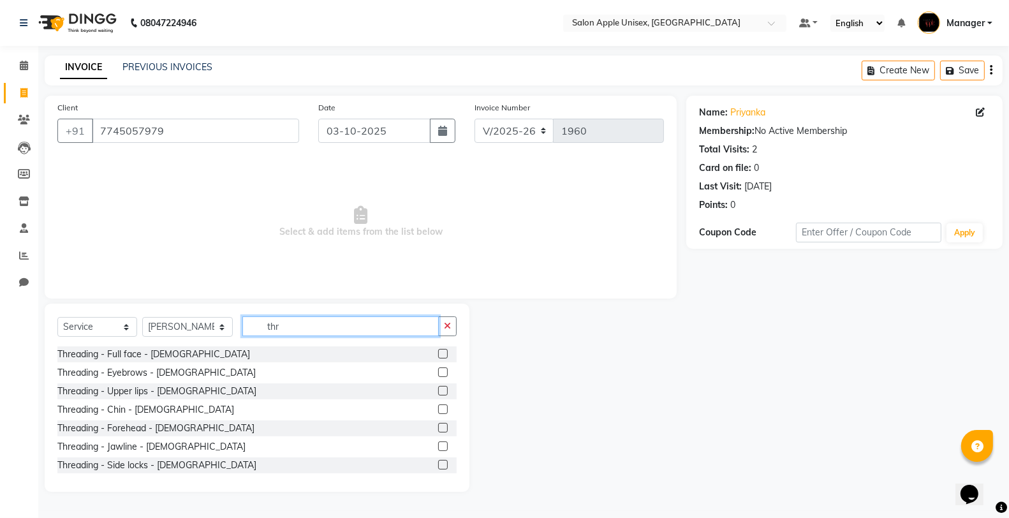
type input "thr"
click at [438, 369] on label at bounding box center [443, 372] width 10 height 10
click at [438, 369] on input "checkbox" at bounding box center [442, 373] width 8 height 8
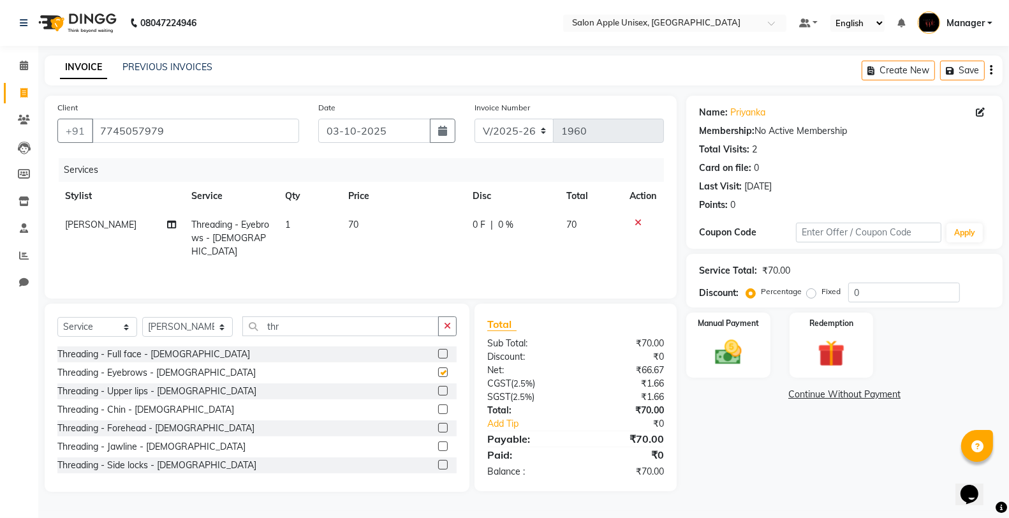
checkbox input "false"
click at [726, 335] on div "Manual Payment" at bounding box center [728, 345] width 87 height 68
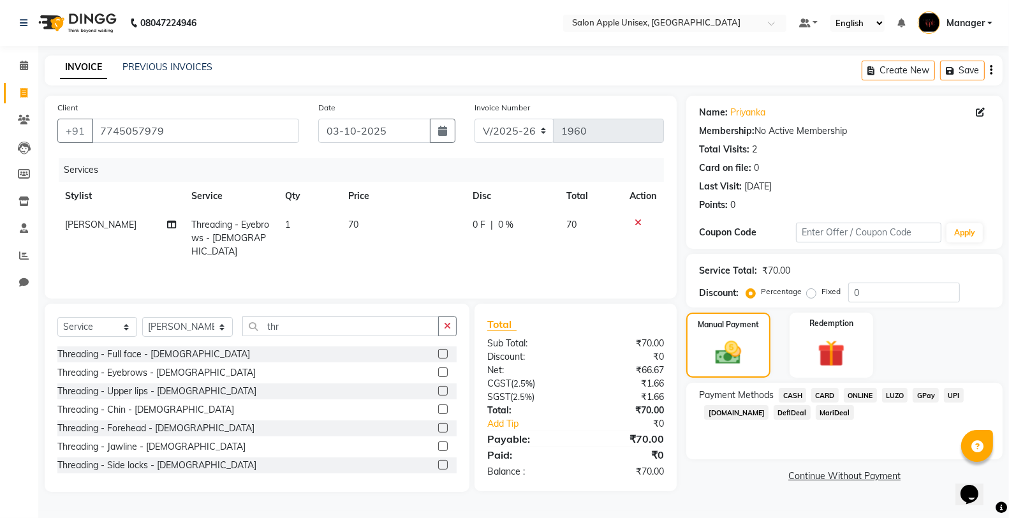
click at [851, 391] on span "ONLINE" at bounding box center [860, 395] width 33 height 15
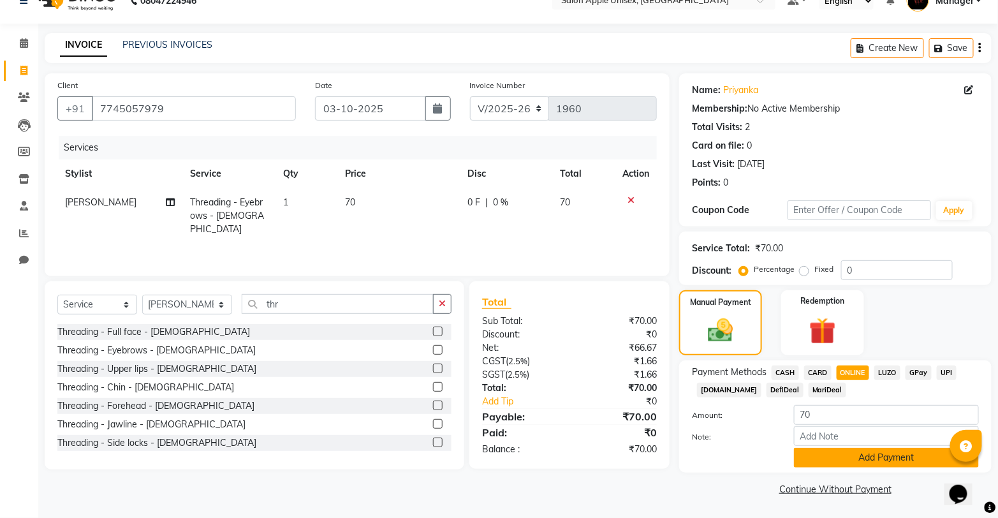
click at [862, 451] on button "Add Payment" at bounding box center [886, 458] width 185 height 20
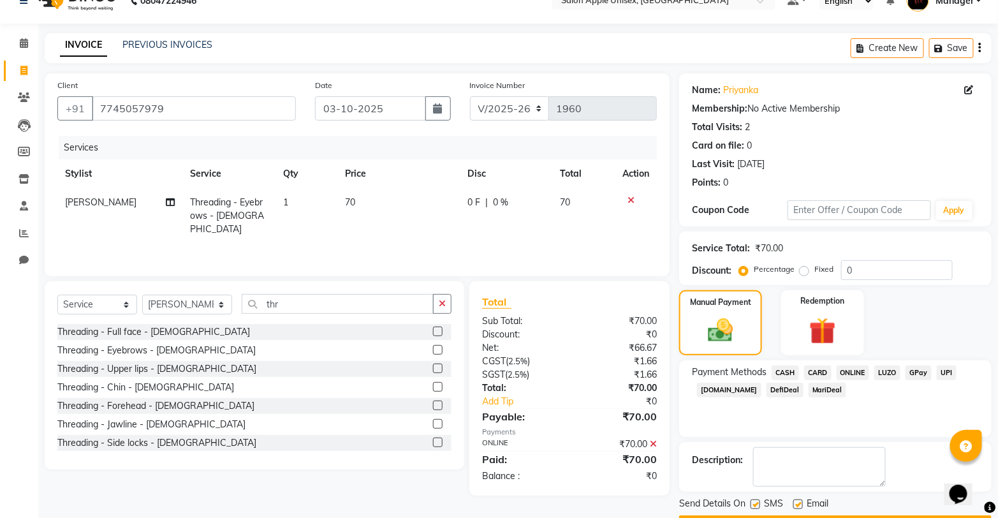
scroll to position [58, 0]
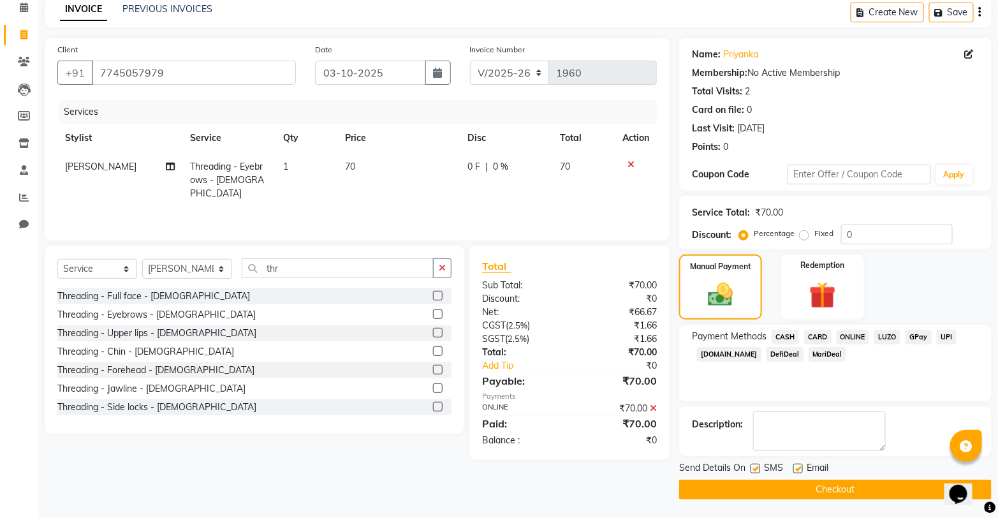
click at [842, 486] on button "Checkout" at bounding box center [835, 489] width 312 height 20
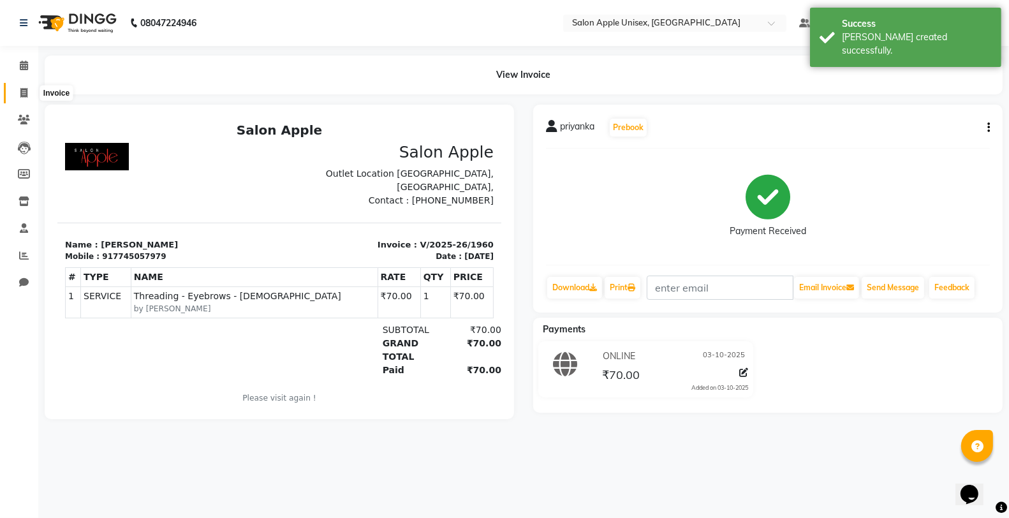
click at [27, 92] on icon at bounding box center [23, 93] width 7 height 10
select select "service"
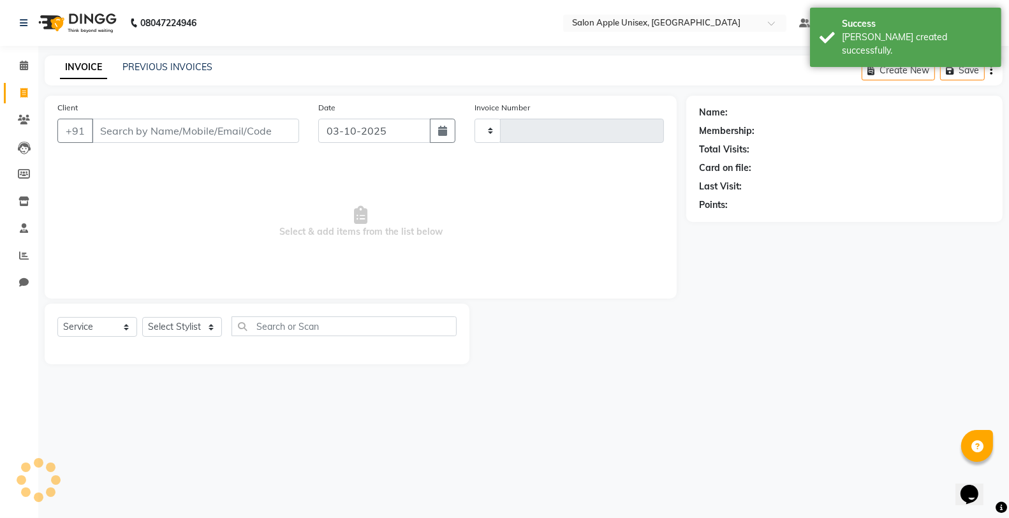
type input "1961"
select select "138"
click at [167, 121] on input "Client" at bounding box center [195, 131] width 207 height 24
click at [169, 129] on input "Client" at bounding box center [195, 131] width 207 height 24
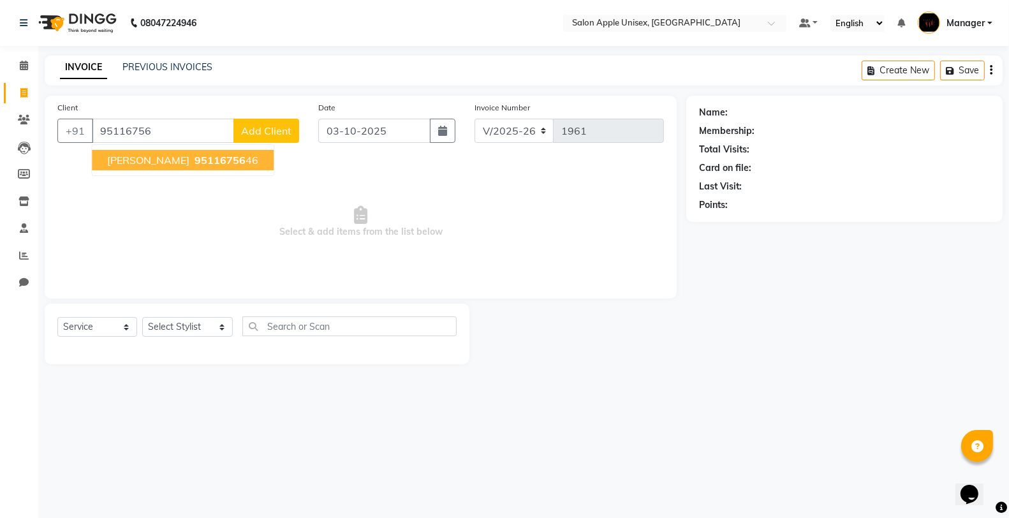
click at [206, 158] on button "[PERSON_NAME] 95116756 46" at bounding box center [183, 160] width 182 height 20
type input "9511675646"
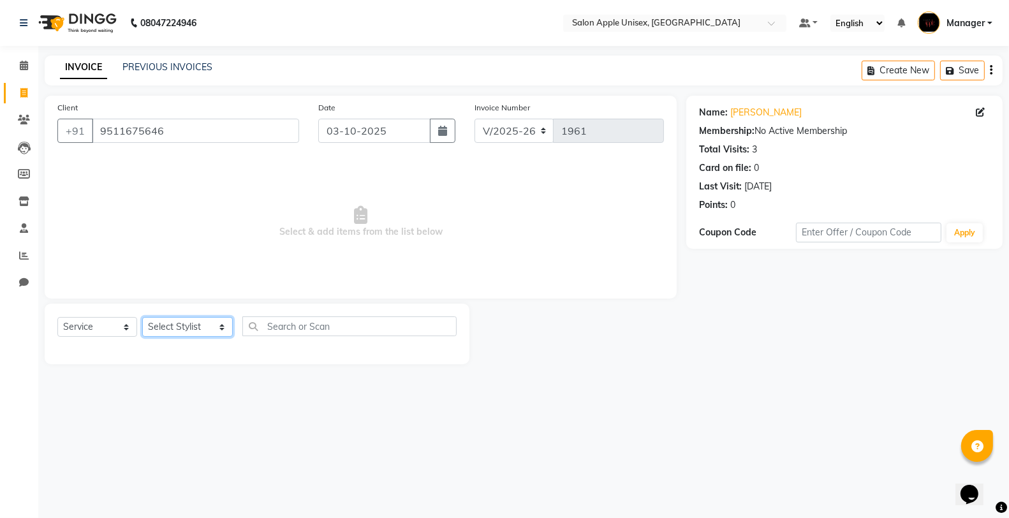
click at [181, 323] on select "Select Stylist [PERSON_NAME] Kavita [PERSON_NAME] Manager [PERSON_NAME] [PERSON…" at bounding box center [187, 327] width 91 height 20
click at [142, 318] on select "Select Stylist [PERSON_NAME] Kavita [PERSON_NAME] Manager [PERSON_NAME] [PERSON…" at bounding box center [187, 327] width 91 height 20
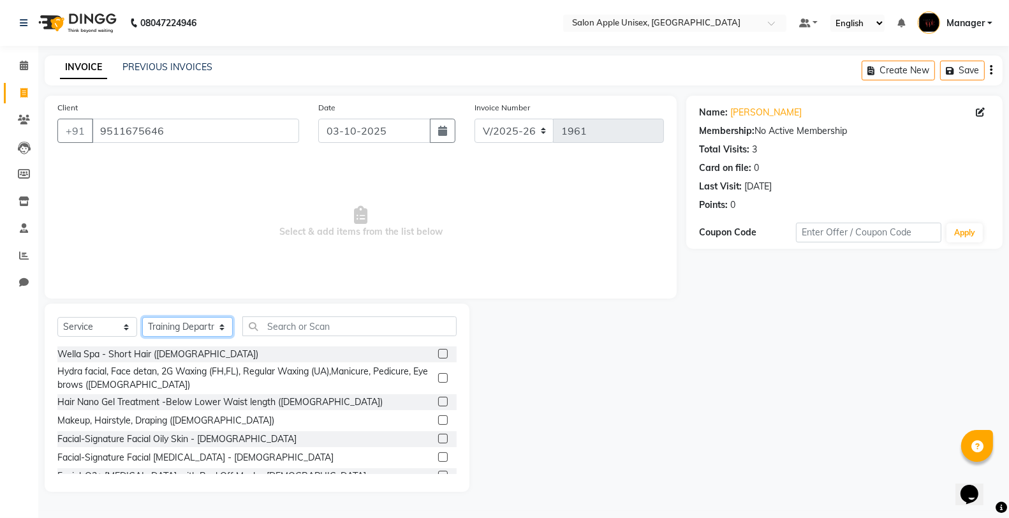
drag, startPoint x: 200, startPoint y: 321, endPoint x: 200, endPoint y: 332, distance: 11.5
click at [200, 321] on select "Select Stylist [PERSON_NAME] Kavita [PERSON_NAME] Manager [PERSON_NAME] [PERSON…" at bounding box center [187, 327] width 91 height 20
select select "76660"
click at [142, 318] on select "Select Stylist [PERSON_NAME] Kavita [PERSON_NAME] Manager [PERSON_NAME] [PERSON…" at bounding box center [187, 327] width 91 height 20
click at [328, 328] on input "text" at bounding box center [349, 326] width 214 height 20
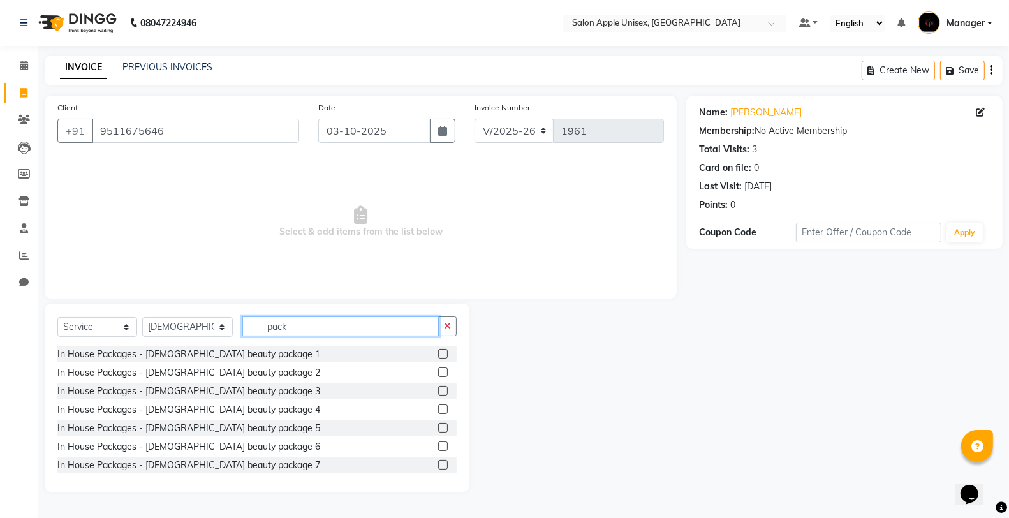
type input "pack"
click at [438, 372] on label at bounding box center [443, 372] width 10 height 10
click at [438, 372] on input "checkbox" at bounding box center [442, 373] width 8 height 8
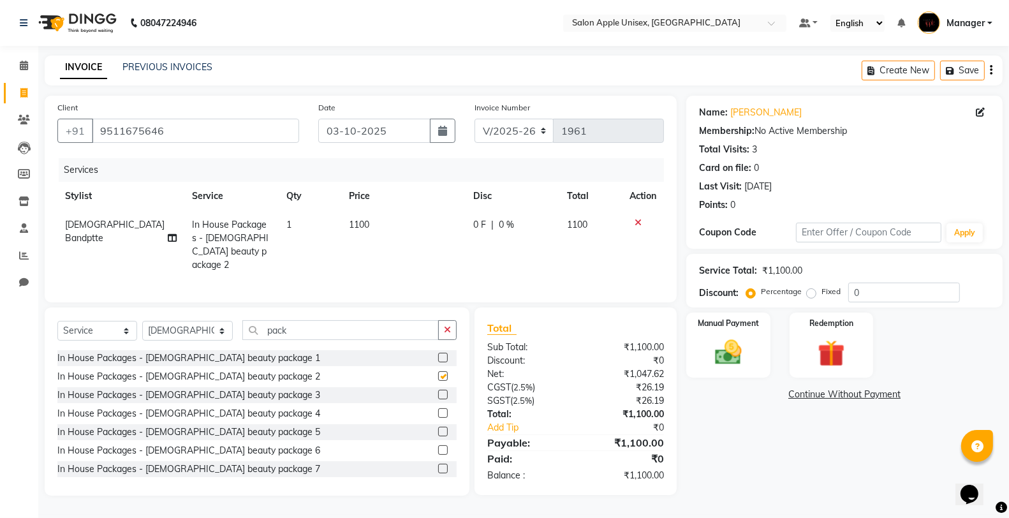
checkbox input "false"
click at [438, 392] on label at bounding box center [443, 395] width 10 height 10
click at [438, 392] on input "checkbox" at bounding box center [442, 395] width 8 height 8
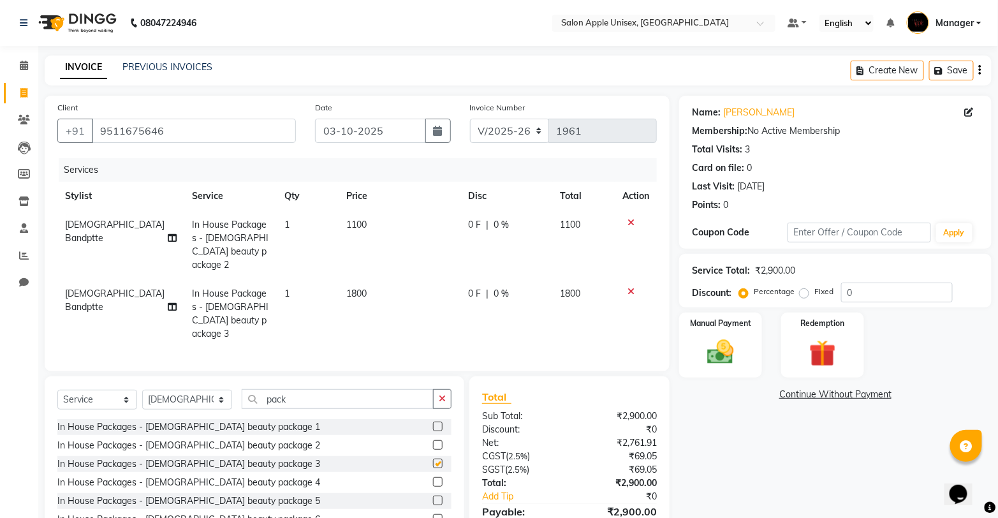
checkbox input "false"
click at [629, 219] on icon at bounding box center [630, 222] width 7 height 9
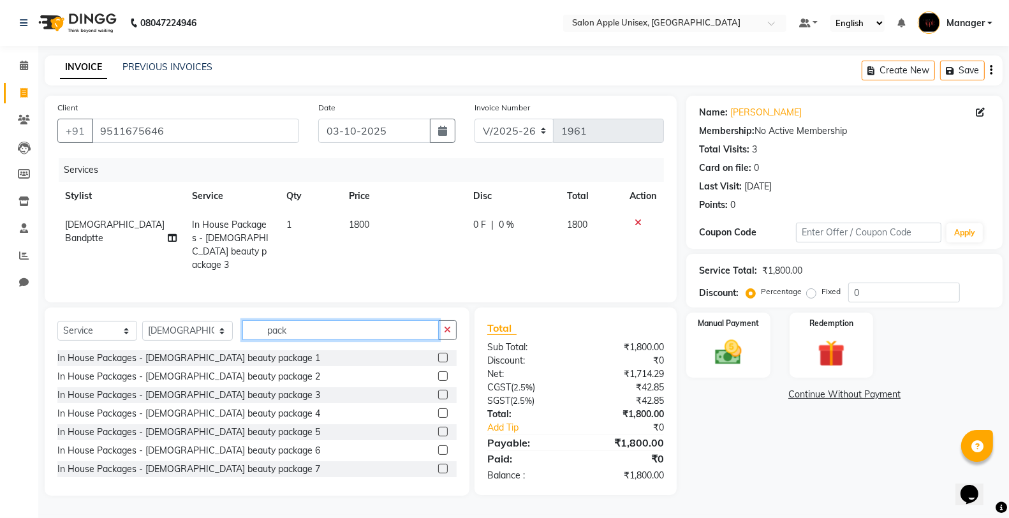
click at [282, 329] on input "pack" at bounding box center [340, 330] width 196 height 20
type input "p"
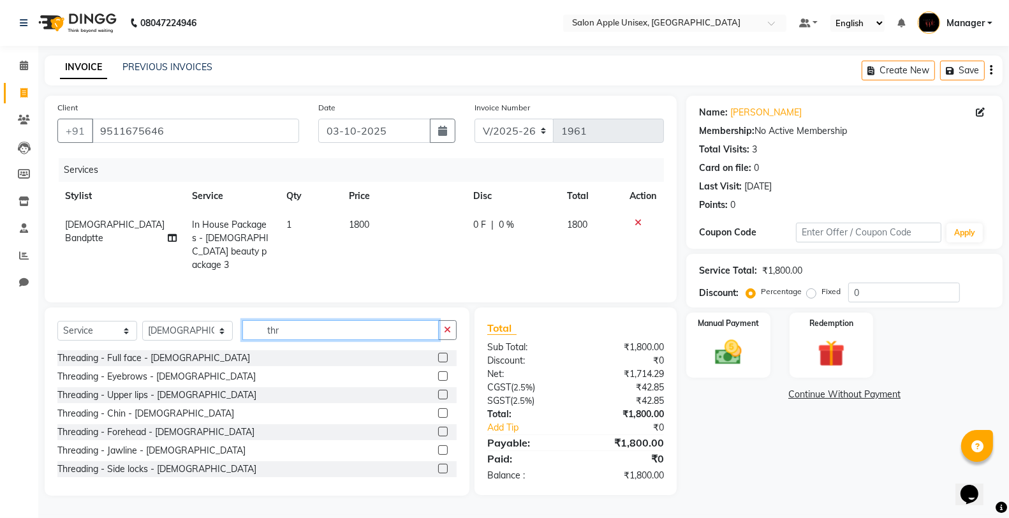
type input "thr"
click at [438, 391] on label at bounding box center [443, 395] width 10 height 10
click at [438, 391] on input "checkbox" at bounding box center [442, 395] width 8 height 8
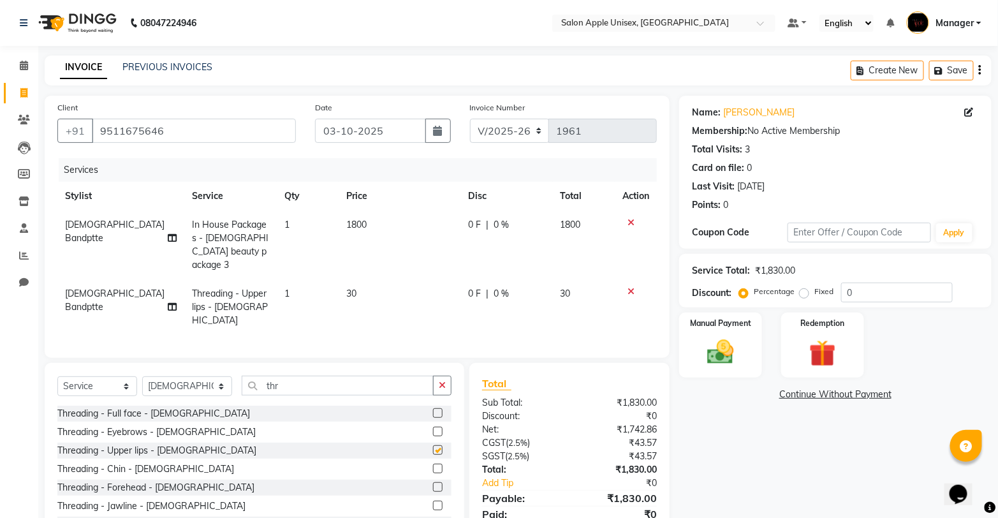
checkbox input "false"
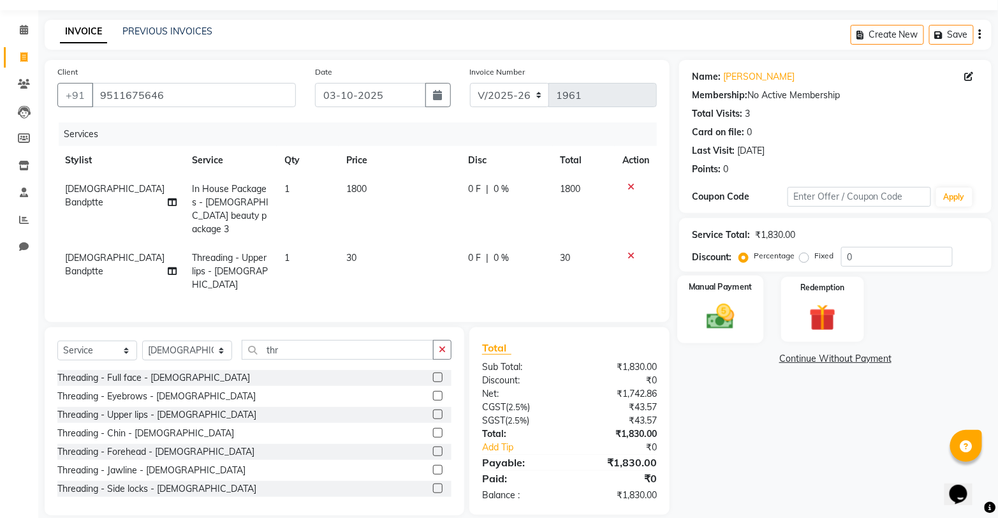
drag, startPoint x: 751, startPoint y: 311, endPoint x: 712, endPoint y: 308, distance: 39.0
click at [750, 310] on div "Manual Payment" at bounding box center [720, 309] width 86 height 68
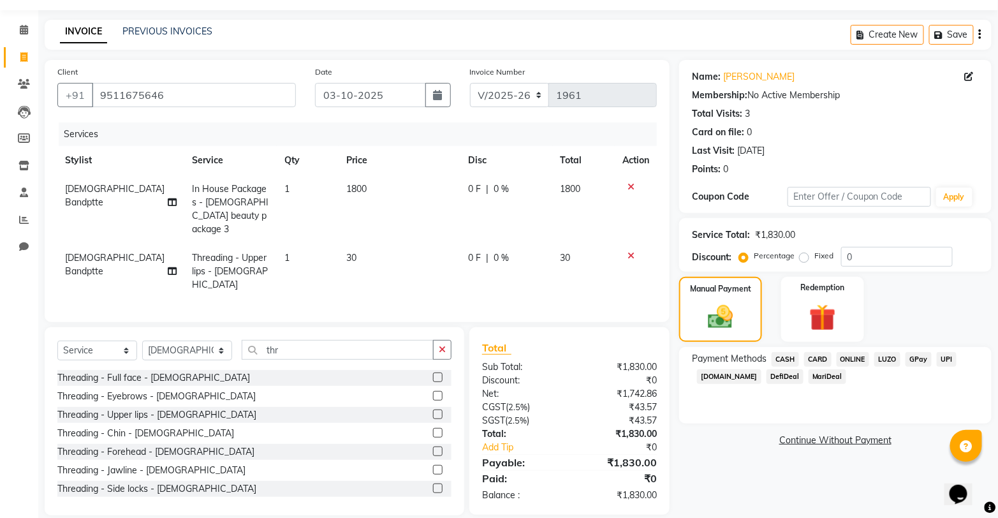
click at [851, 357] on span "ONLINE" at bounding box center [852, 359] width 33 height 15
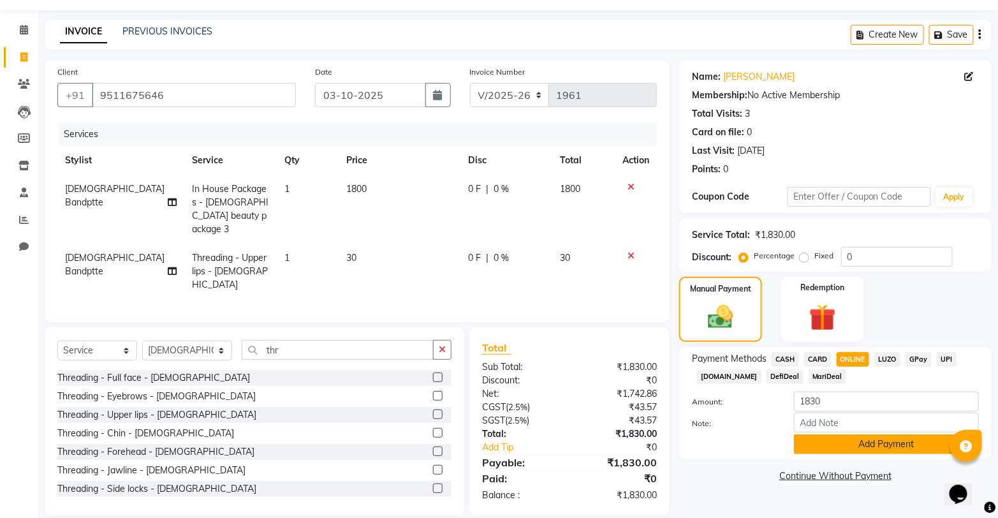
click at [836, 441] on button "Add Payment" at bounding box center [886, 444] width 185 height 20
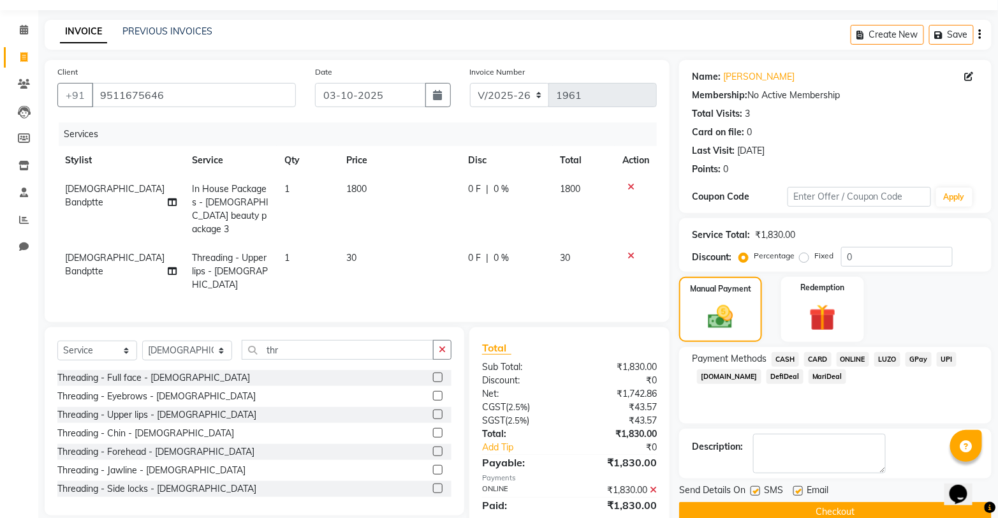
scroll to position [62, 0]
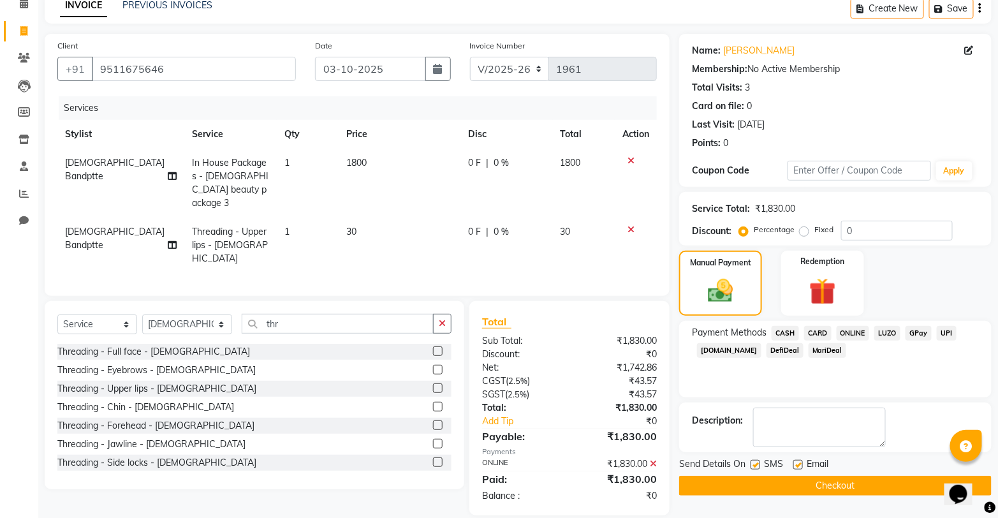
click at [792, 479] on button "Checkout" at bounding box center [835, 486] width 312 height 20
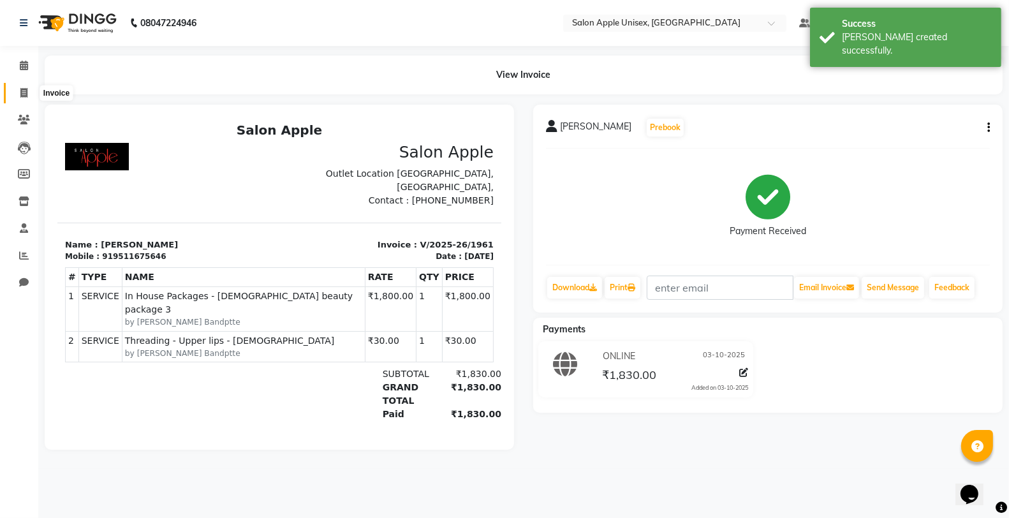
click at [24, 96] on icon at bounding box center [23, 93] width 7 height 10
select select "138"
select select "service"
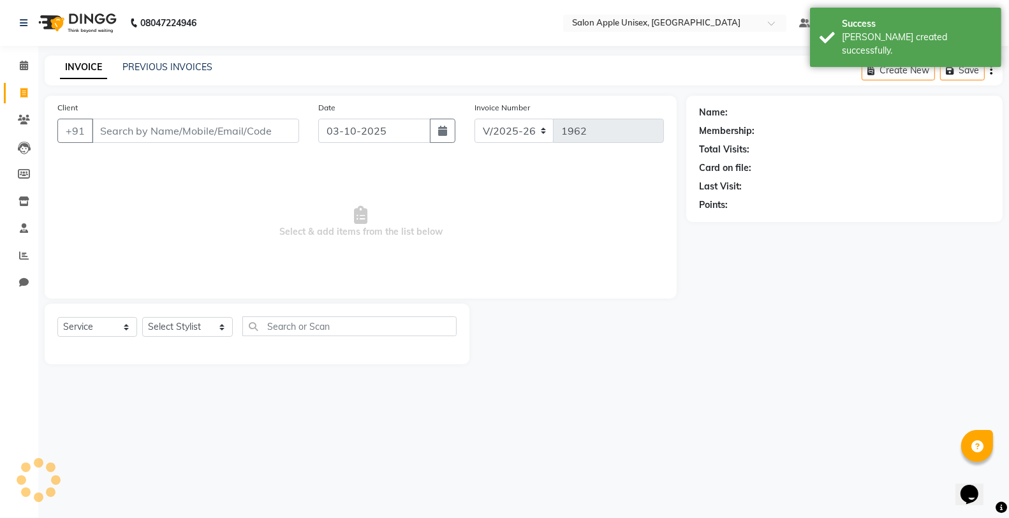
click at [218, 134] on input "Client" at bounding box center [195, 131] width 207 height 24
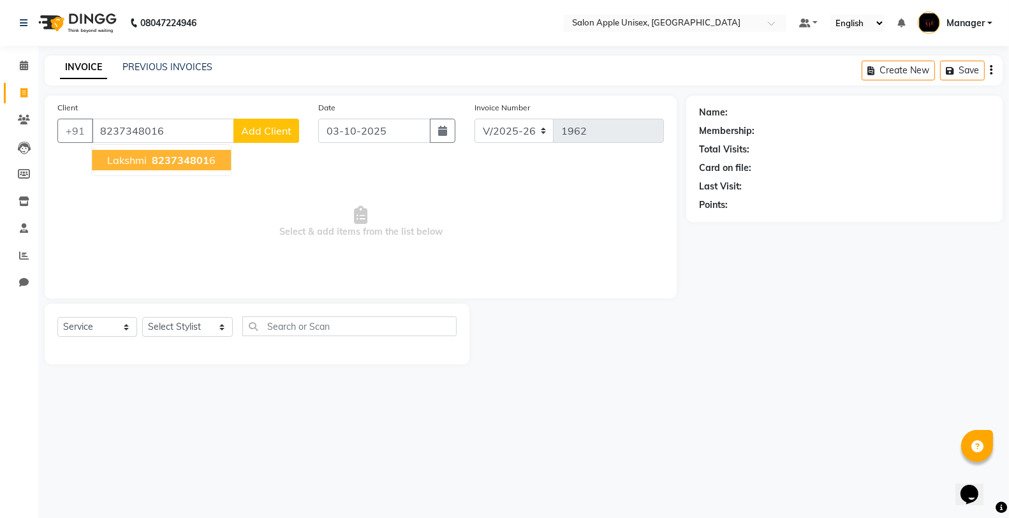
type input "8237348016"
click at [204, 156] on span "823734801" at bounding box center [180, 160] width 57 height 13
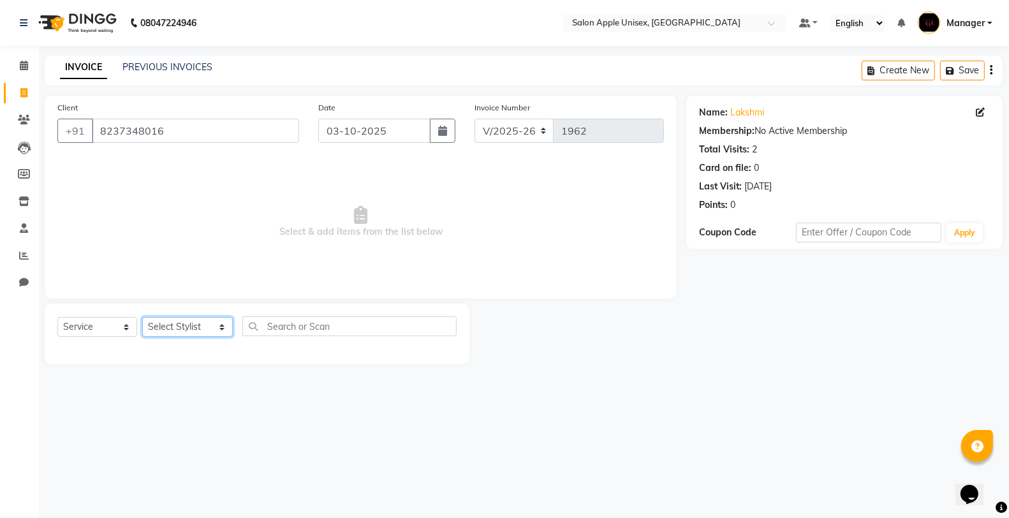
click at [182, 322] on select "Select Stylist [PERSON_NAME] Kavita [PERSON_NAME] Manager [PERSON_NAME] [PERSON…" at bounding box center [187, 327] width 91 height 20
select select "85661"
click at [142, 318] on select "Select Stylist [PERSON_NAME] Kavita [PERSON_NAME] Manager [PERSON_NAME] [PERSON…" at bounding box center [187, 327] width 91 height 20
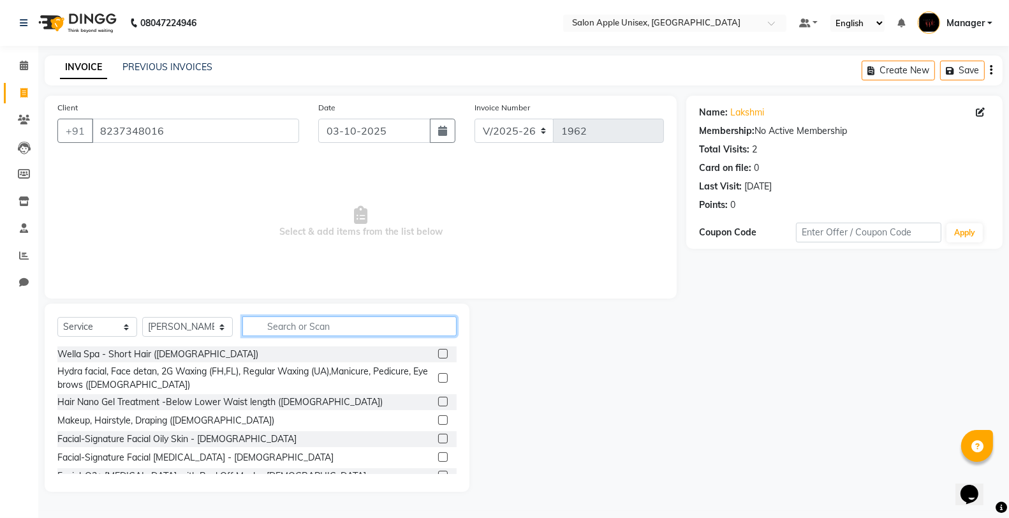
click at [333, 326] on input "text" at bounding box center [349, 326] width 214 height 20
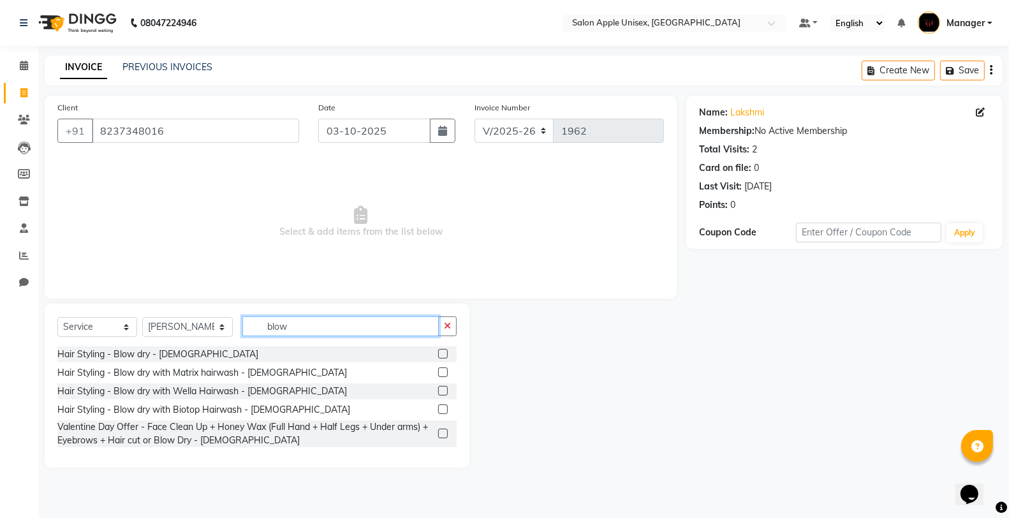
type input "blow"
click at [441, 354] on label at bounding box center [443, 354] width 10 height 10
click at [441, 354] on input "checkbox" at bounding box center [442, 354] width 8 height 8
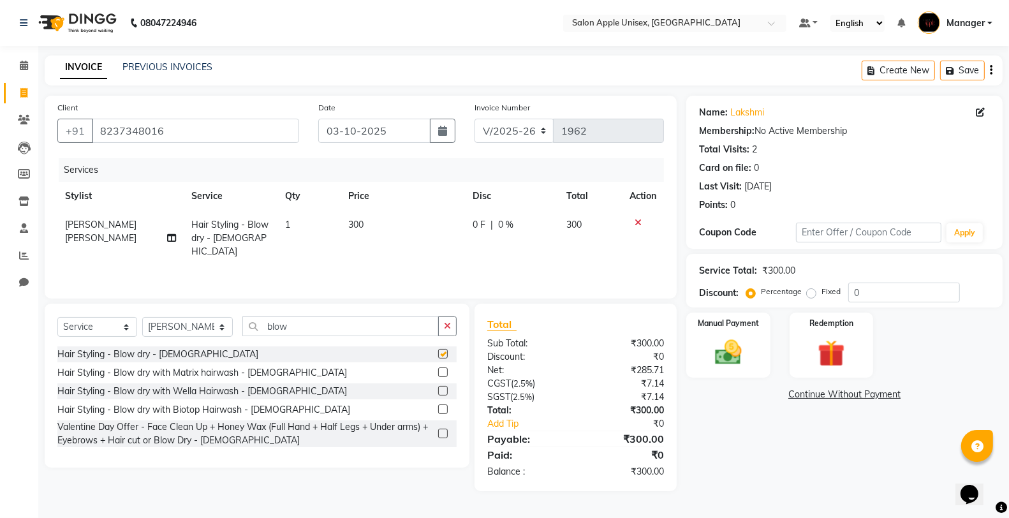
checkbox input "false"
click at [441, 372] on label at bounding box center [443, 372] width 10 height 10
click at [441, 372] on input "checkbox" at bounding box center [442, 373] width 8 height 8
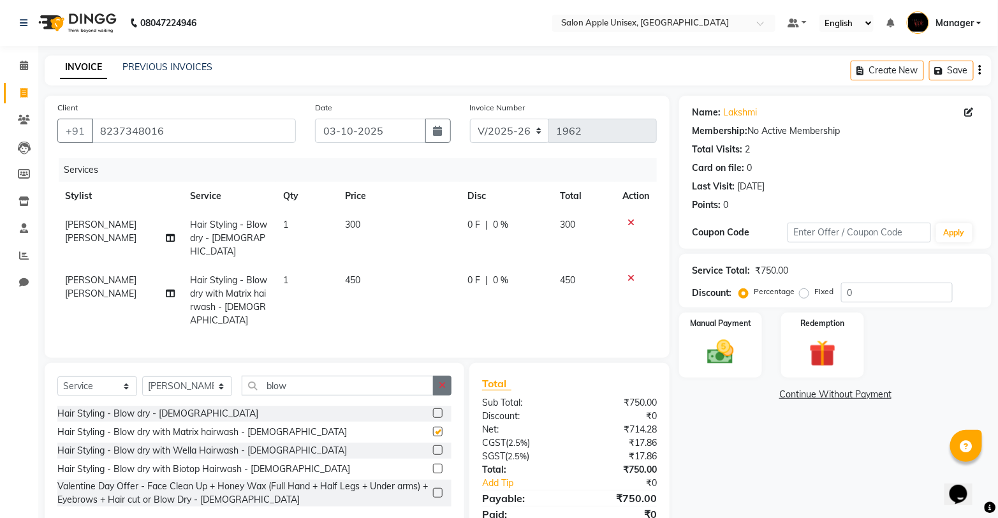
checkbox input "false"
click at [629, 219] on icon at bounding box center [630, 222] width 7 height 9
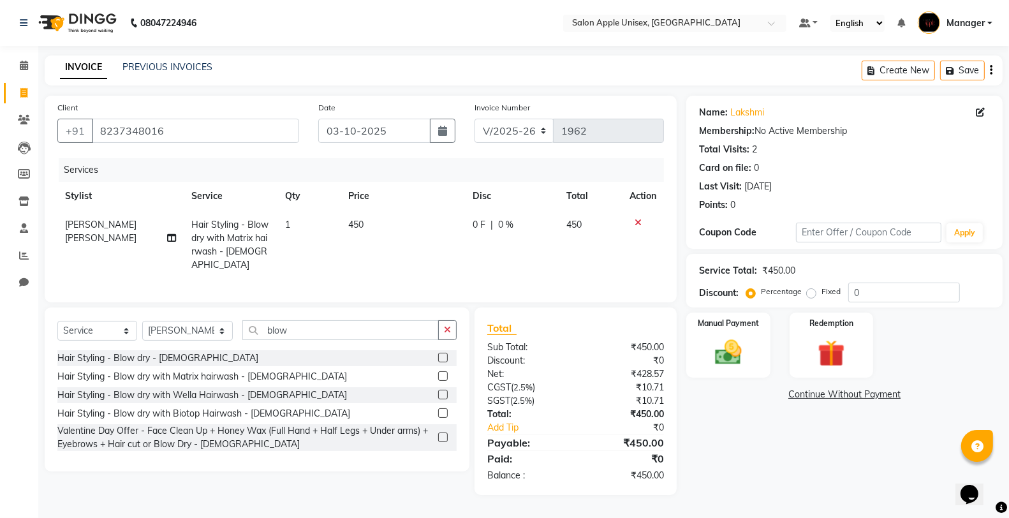
click at [636, 220] on icon at bounding box center [637, 222] width 7 height 9
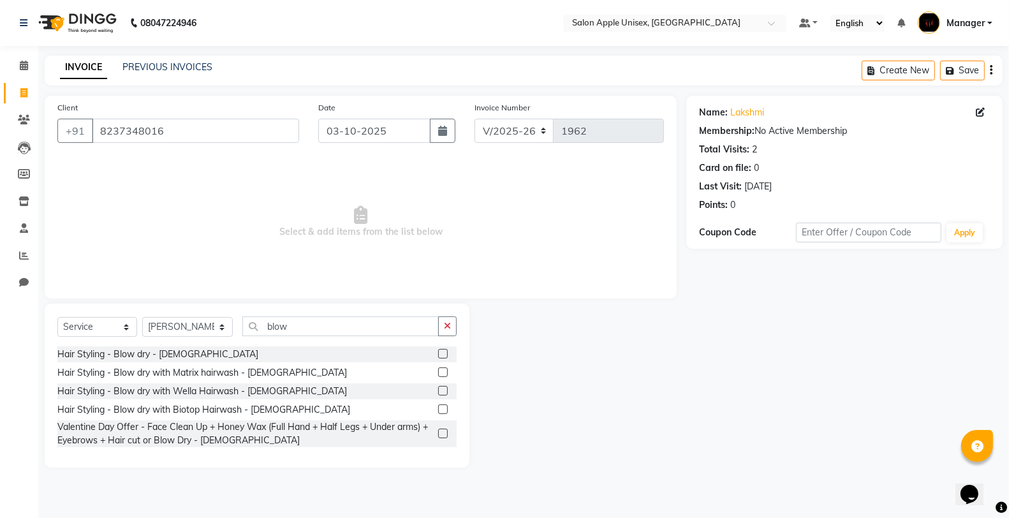
click at [442, 390] on label at bounding box center [443, 391] width 10 height 10
click at [442, 390] on input "checkbox" at bounding box center [442, 391] width 8 height 8
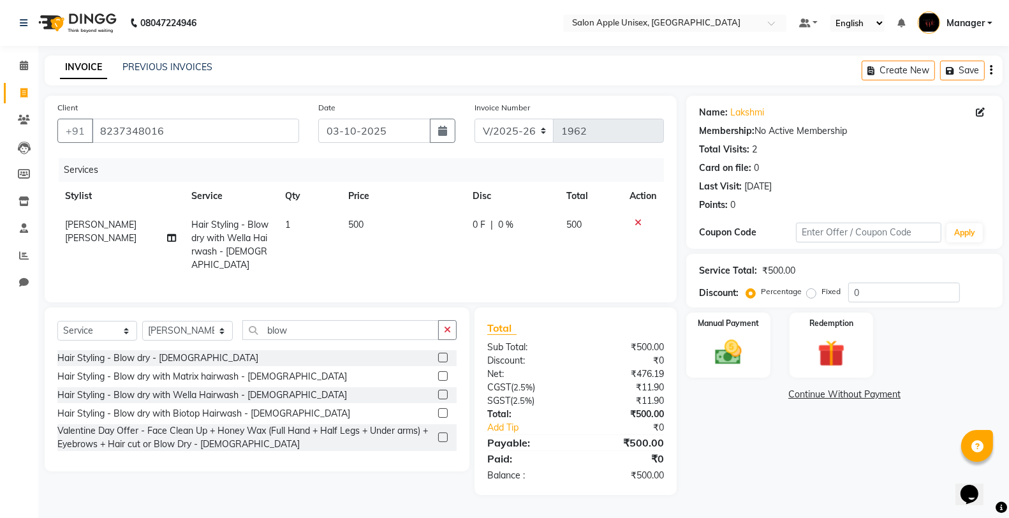
click at [444, 390] on label at bounding box center [443, 395] width 10 height 10
click at [444, 391] on input "checkbox" at bounding box center [442, 395] width 8 height 8
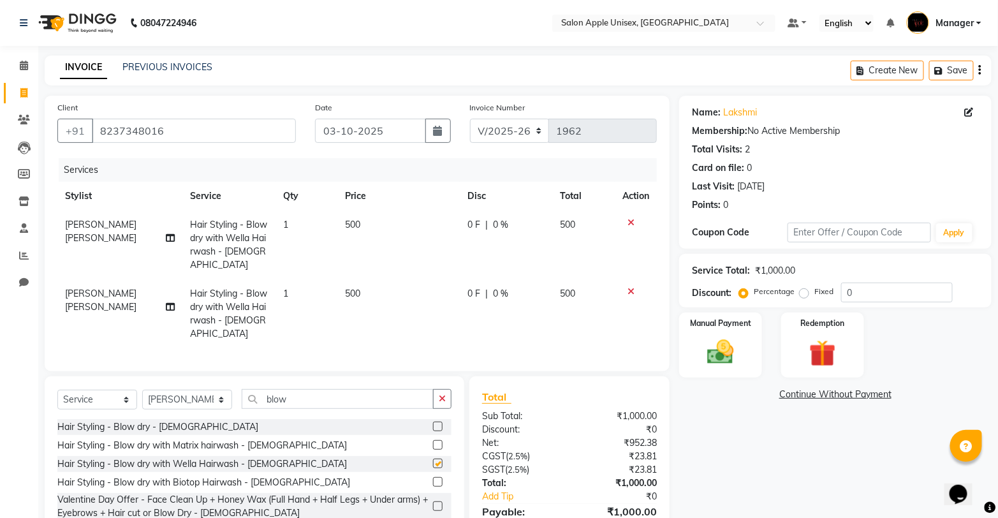
checkbox input "false"
click at [628, 219] on icon at bounding box center [630, 222] width 7 height 9
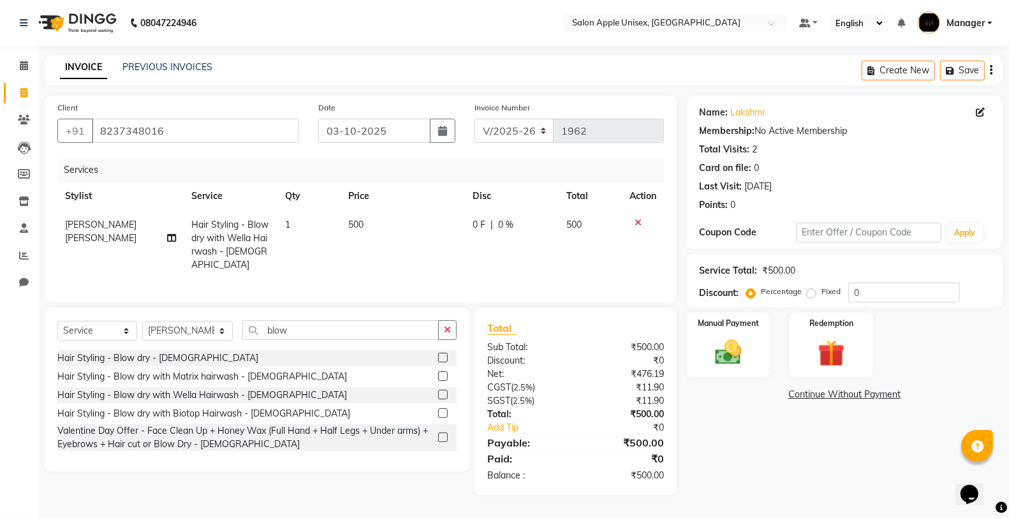
click at [443, 375] on label at bounding box center [443, 376] width 10 height 10
click at [443, 375] on input "checkbox" at bounding box center [442, 376] width 8 height 8
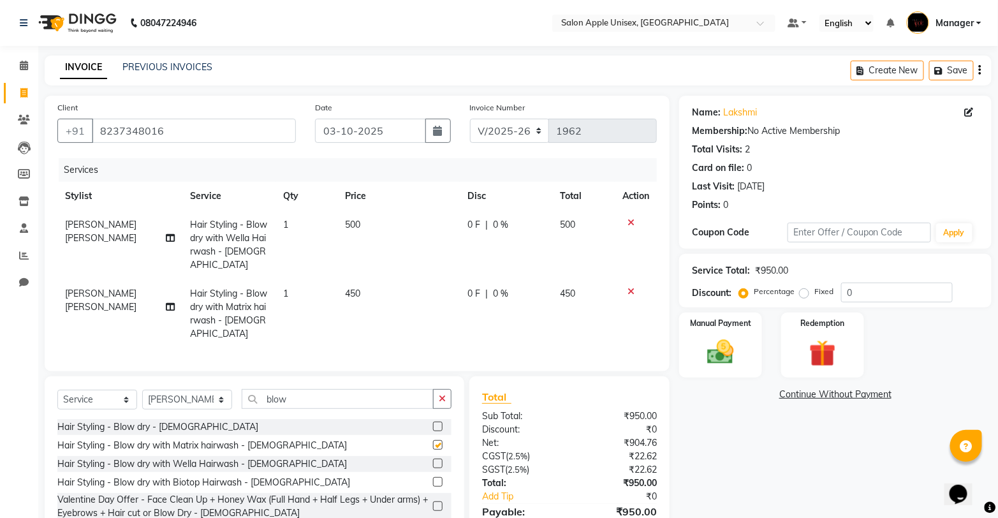
checkbox input "false"
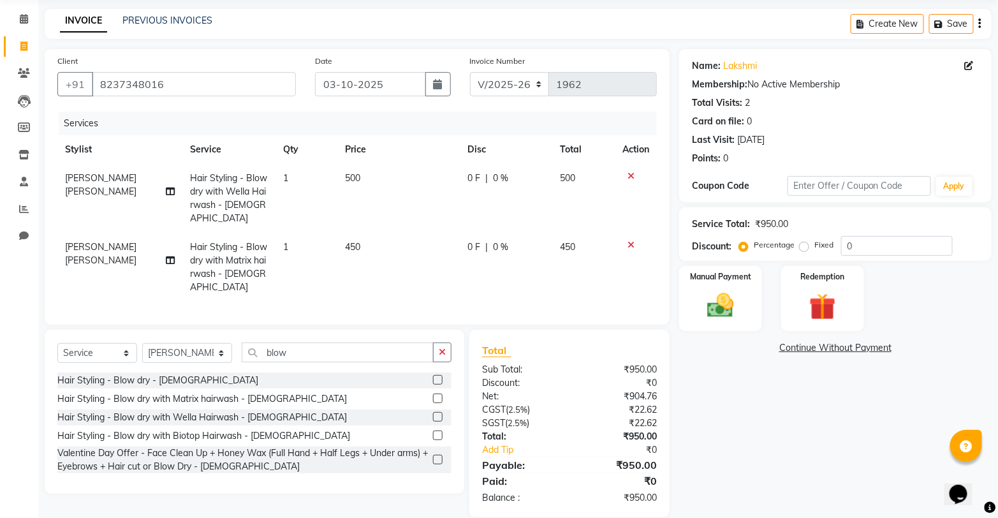
scroll to position [48, 0]
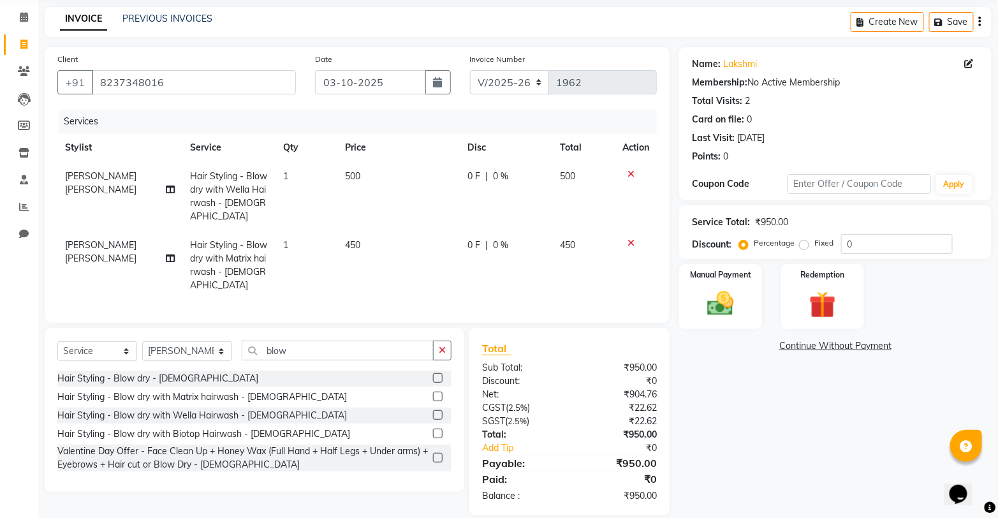
click at [437, 428] on label at bounding box center [438, 433] width 10 height 10
click at [437, 430] on input "checkbox" at bounding box center [437, 434] width 8 height 8
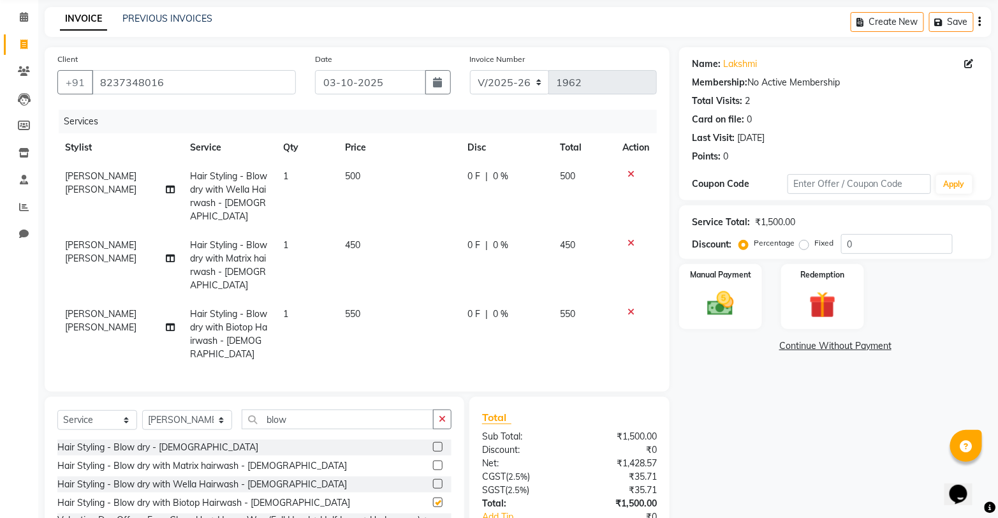
checkbox input "false"
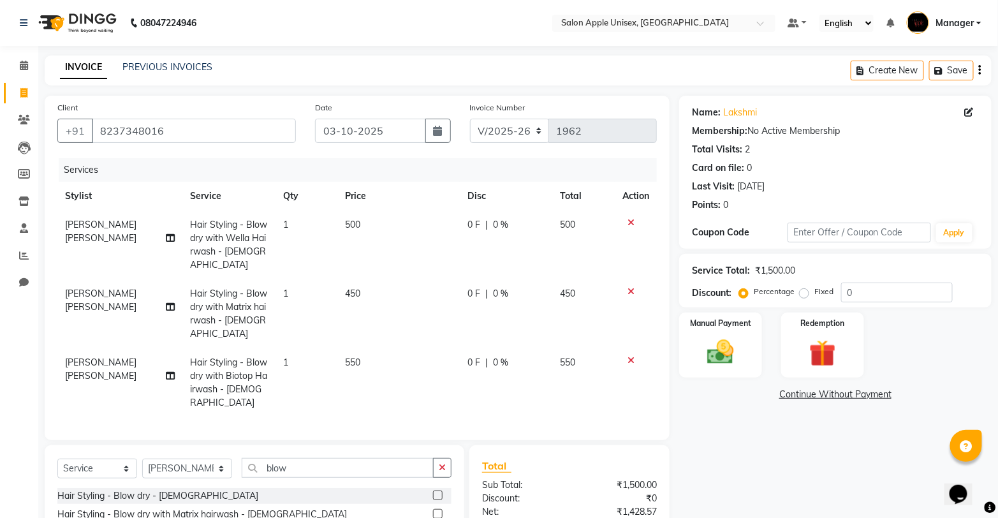
click at [627, 219] on icon at bounding box center [630, 222] width 7 height 9
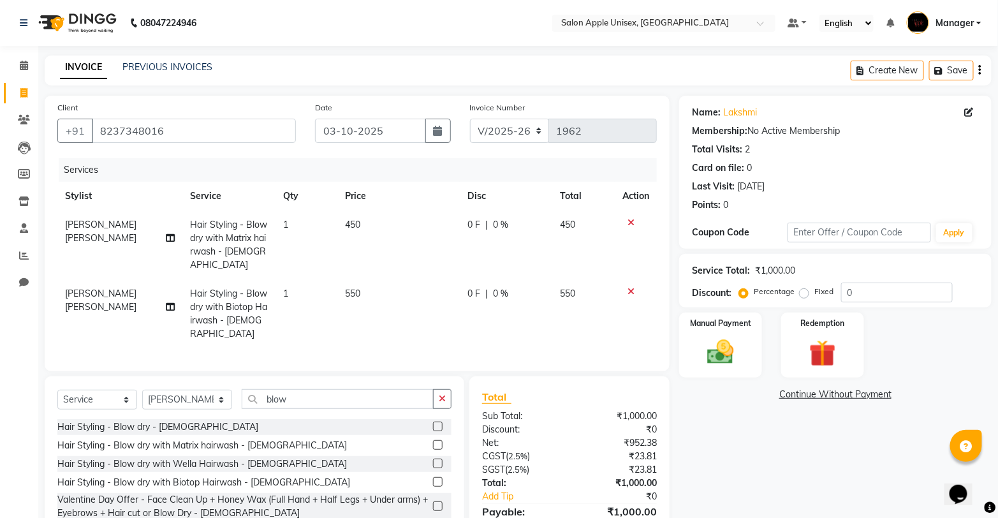
click at [629, 219] on icon at bounding box center [630, 222] width 7 height 9
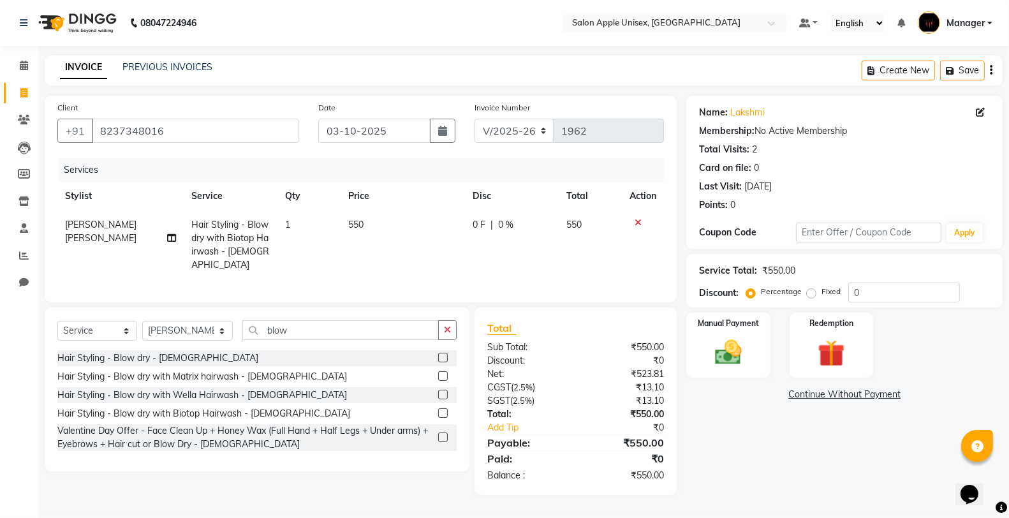
click at [636, 221] on icon at bounding box center [637, 222] width 7 height 9
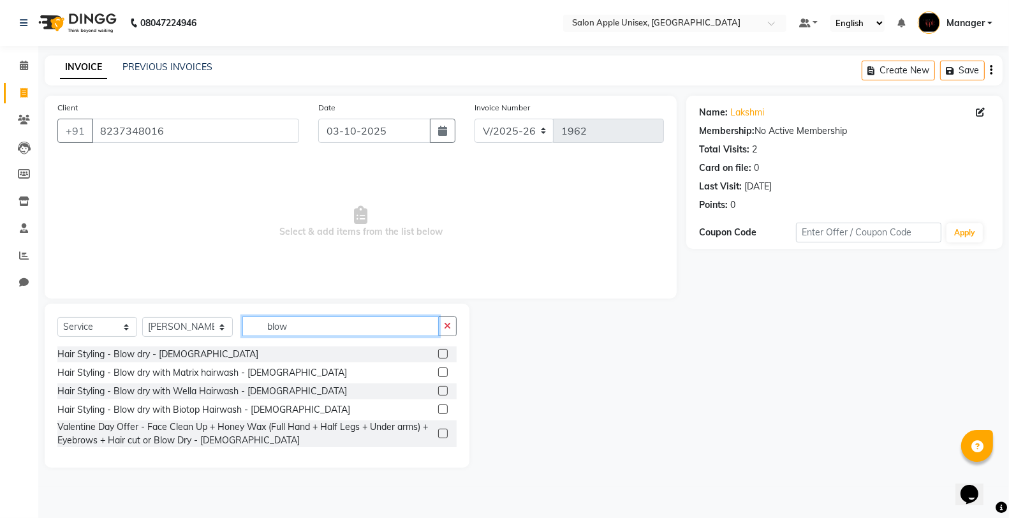
click at [347, 328] on input "blow" at bounding box center [340, 326] width 196 height 20
type input "b"
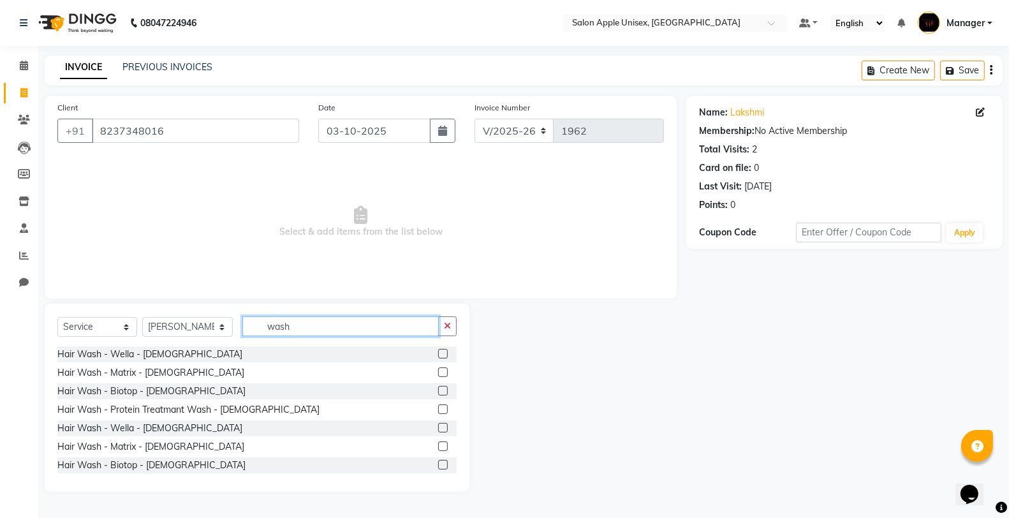
type input "wash"
click at [438, 351] on label at bounding box center [443, 354] width 10 height 10
click at [438, 351] on input "checkbox" at bounding box center [442, 354] width 8 height 8
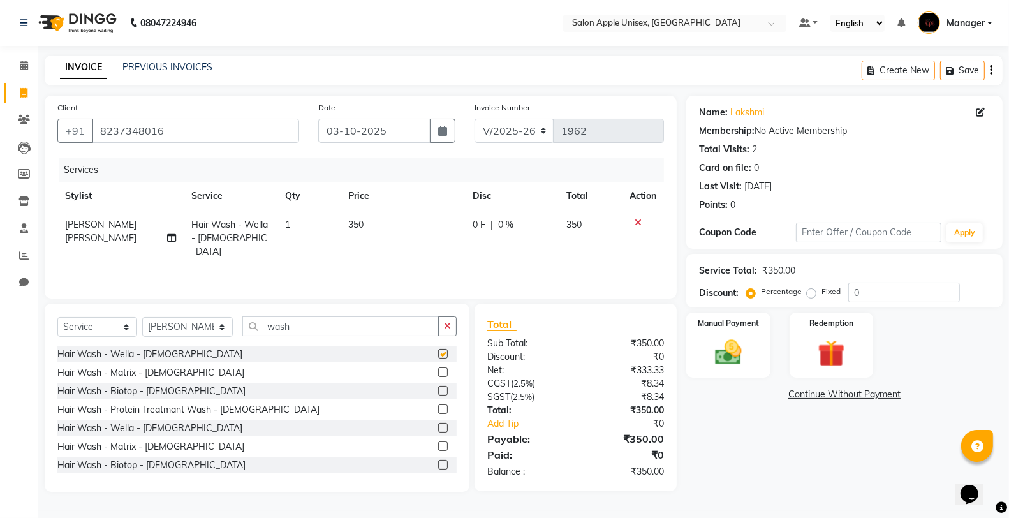
checkbox input "false"
click at [737, 354] on img at bounding box center [727, 352] width 45 height 33
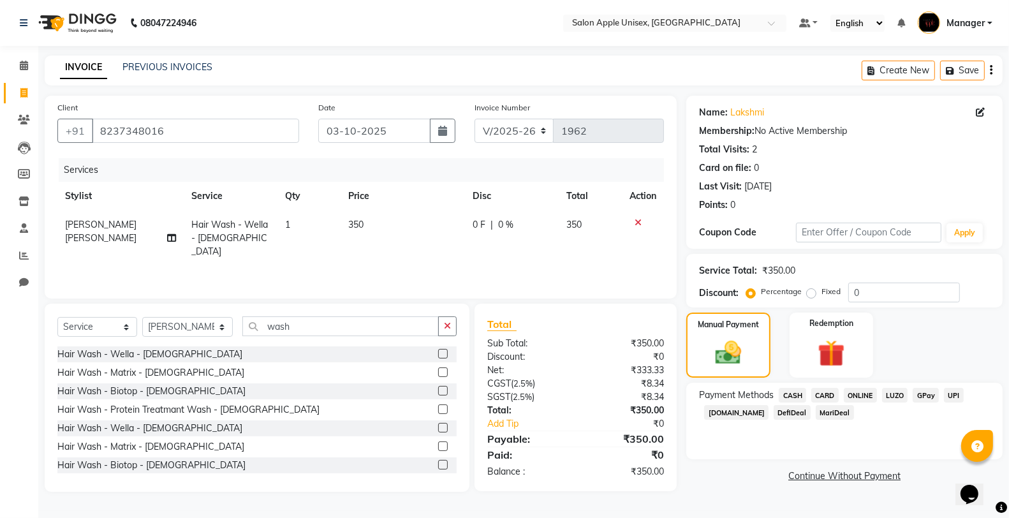
click at [792, 396] on span "CASH" at bounding box center [791, 395] width 27 height 15
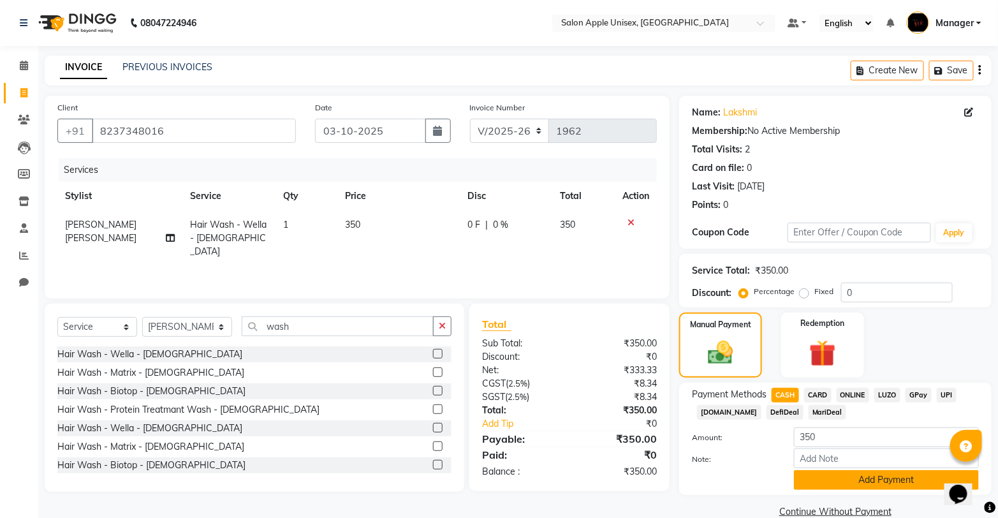
scroll to position [22, 0]
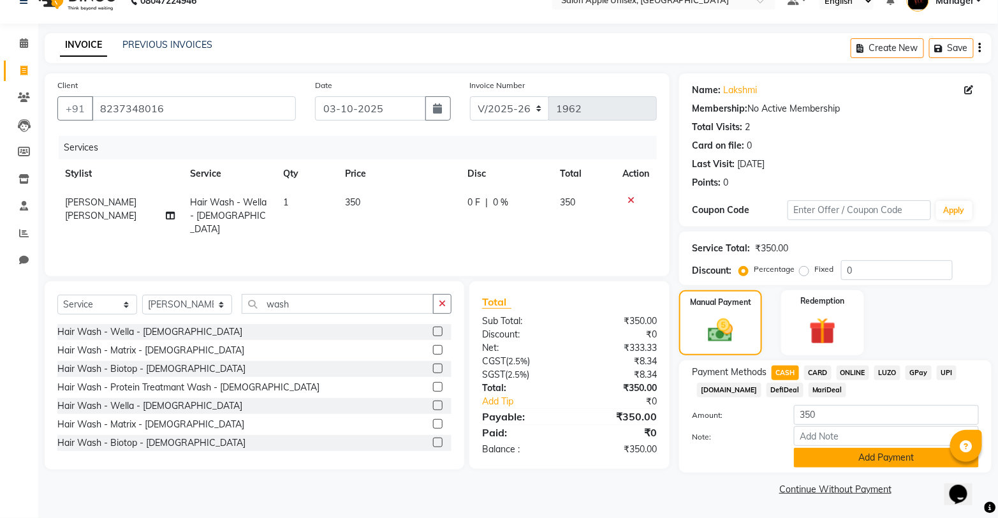
click at [857, 462] on button "Add Payment" at bounding box center [886, 458] width 185 height 20
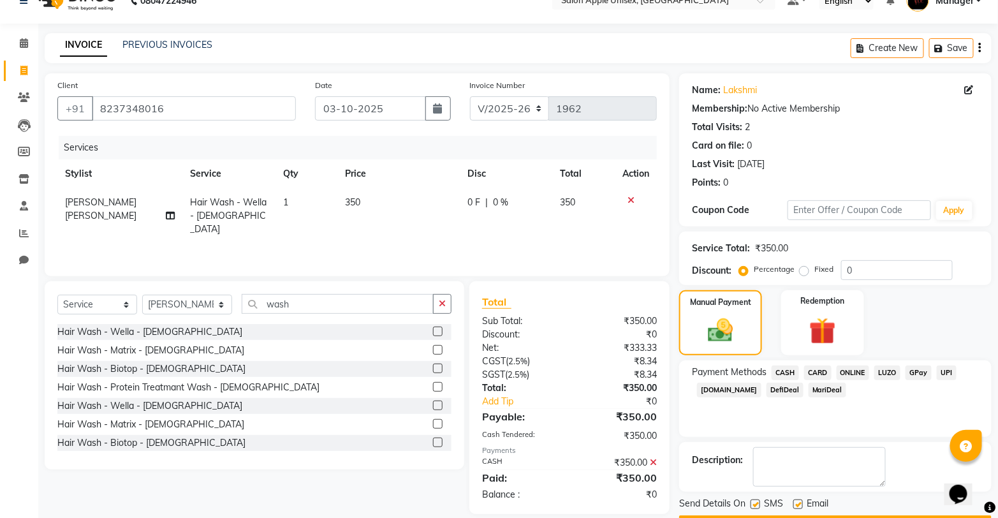
scroll to position [58, 0]
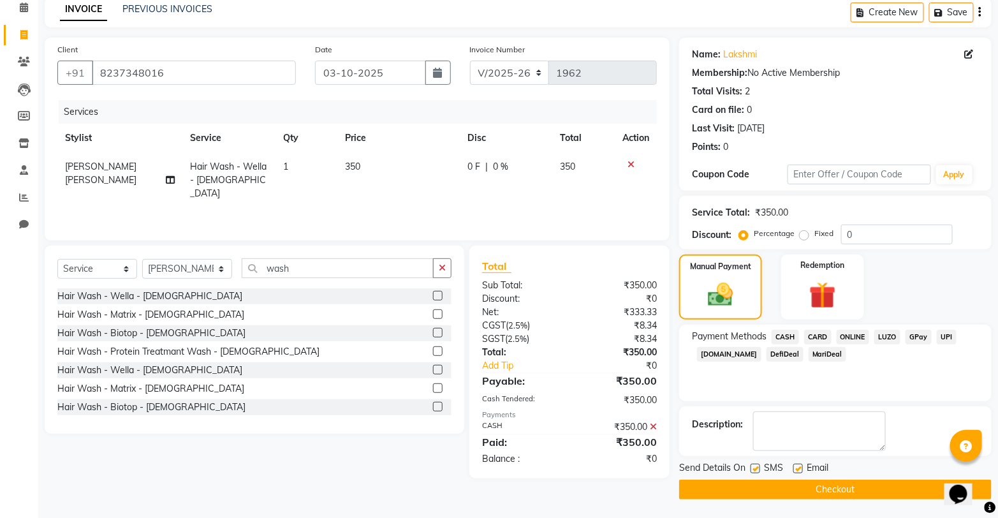
click at [706, 486] on button "Checkout" at bounding box center [835, 489] width 312 height 20
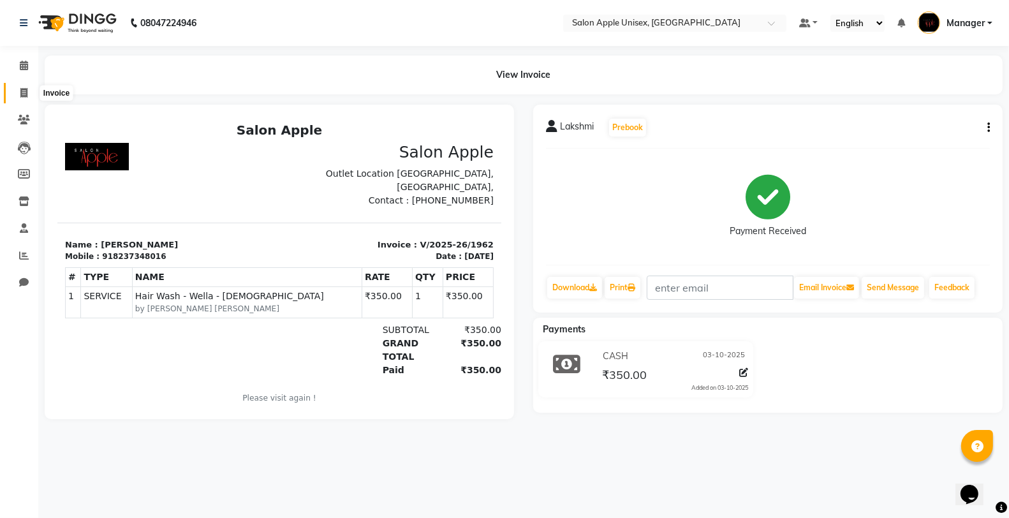
click at [20, 93] on icon at bounding box center [23, 93] width 7 height 10
select select "138"
select select "service"
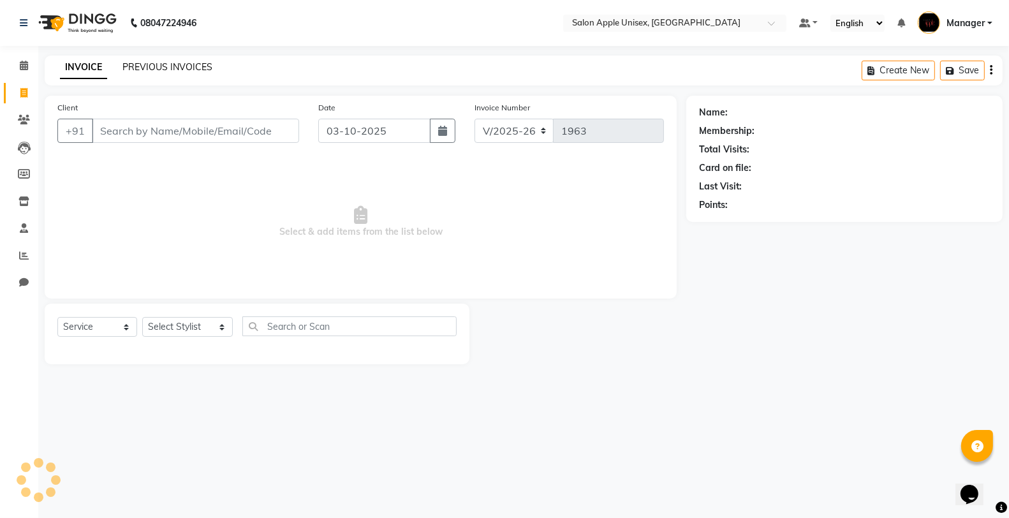
click at [167, 64] on link "PREVIOUS INVOICES" at bounding box center [167, 66] width 90 height 11
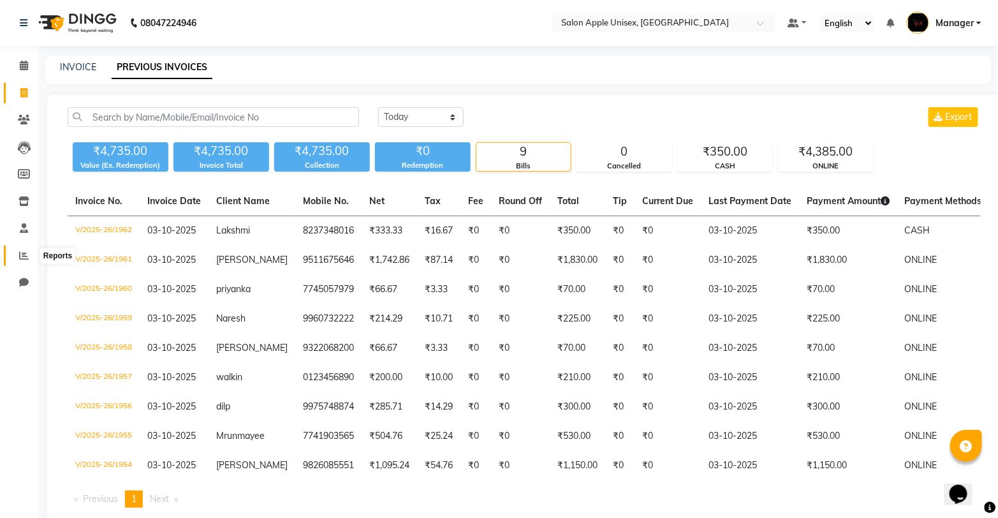
click at [28, 256] on span at bounding box center [24, 256] width 22 height 15
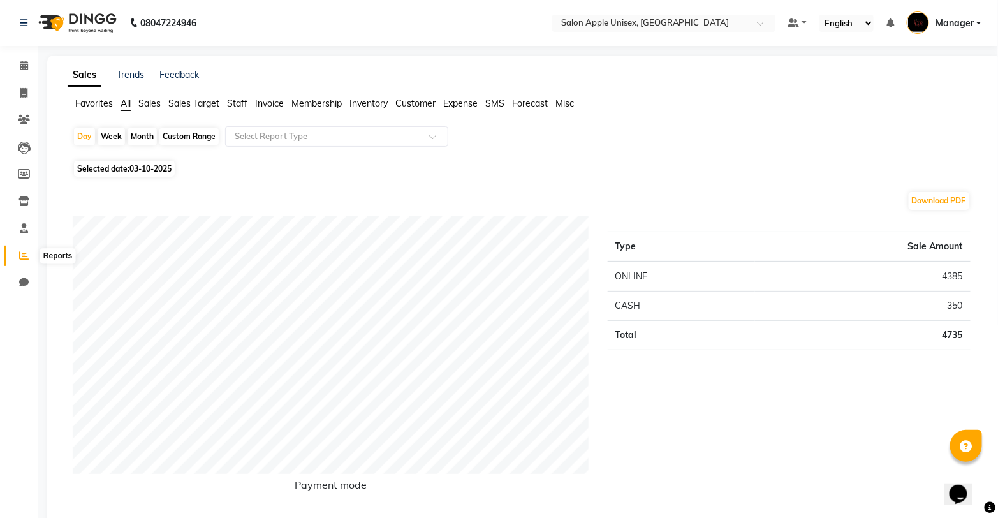
click at [20, 256] on icon at bounding box center [24, 256] width 10 height 10
click at [143, 137] on div "Month" at bounding box center [142, 137] width 29 height 18
select select "10"
select select "2025"
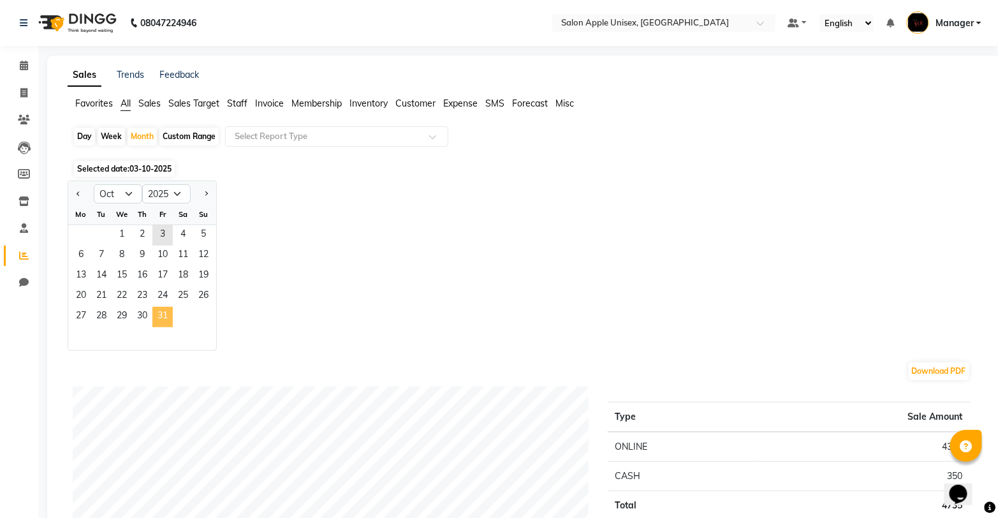
click at [169, 321] on span "31" at bounding box center [162, 317] width 20 height 20
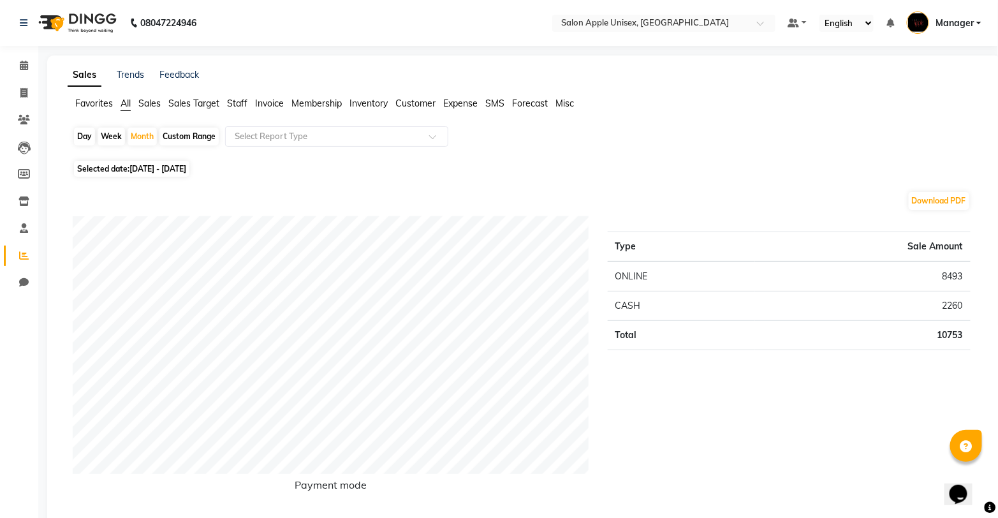
scroll to position [71, 0]
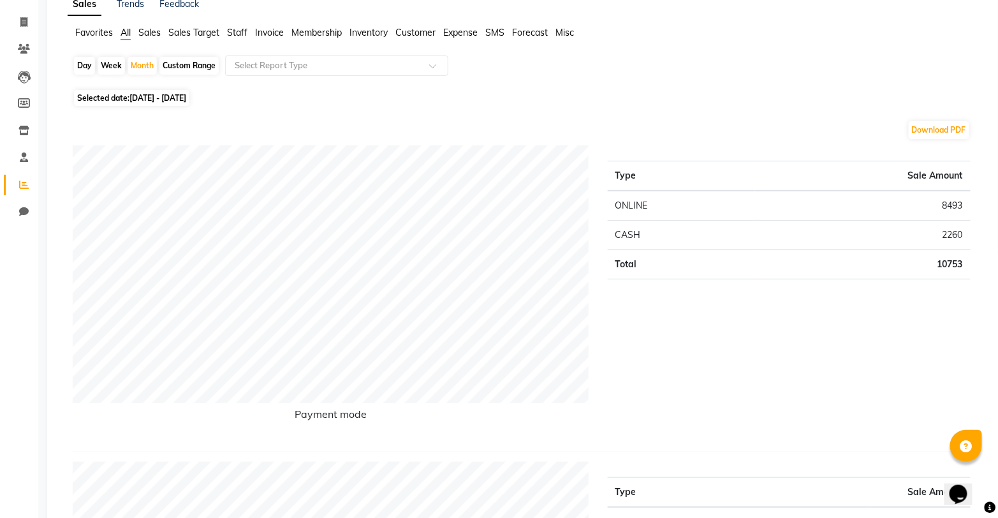
click at [80, 67] on div "Day" at bounding box center [84, 66] width 21 height 18
select select "10"
select select "2025"
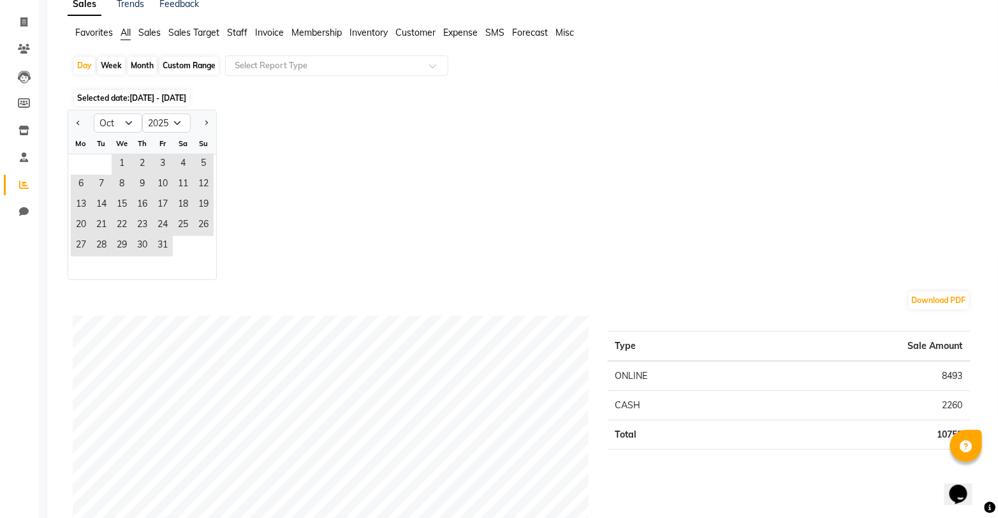
scroll to position [0, 0]
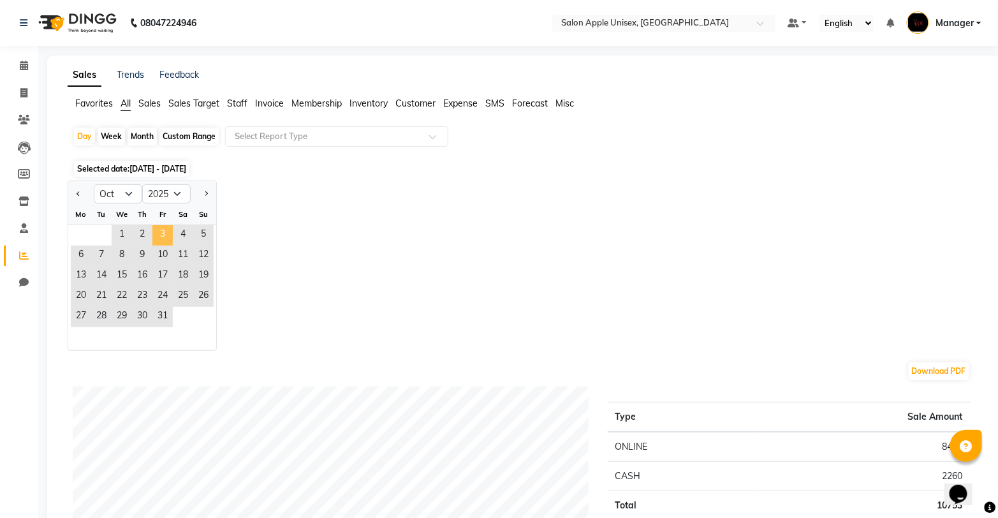
click at [167, 234] on span "3" at bounding box center [162, 235] width 20 height 20
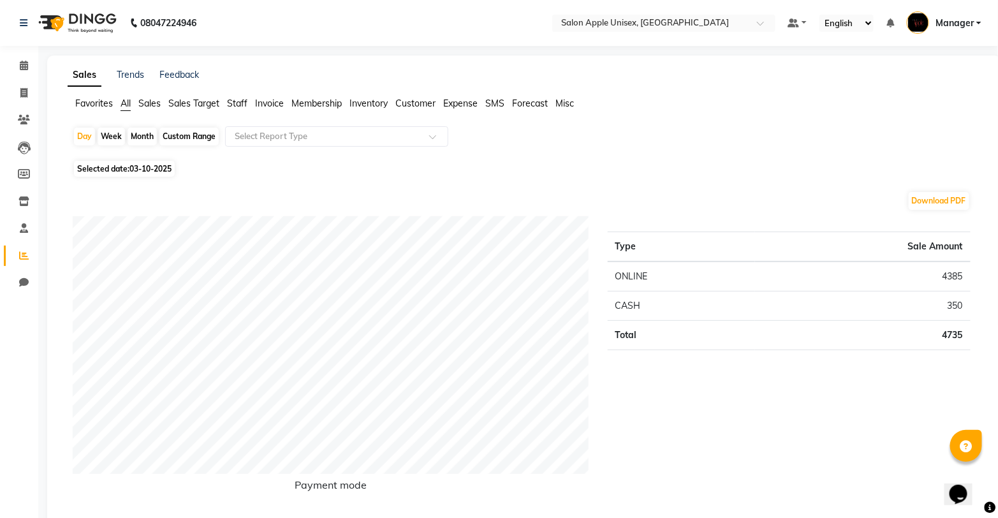
click at [142, 136] on div "Month" at bounding box center [142, 137] width 29 height 18
select select "10"
select select "2025"
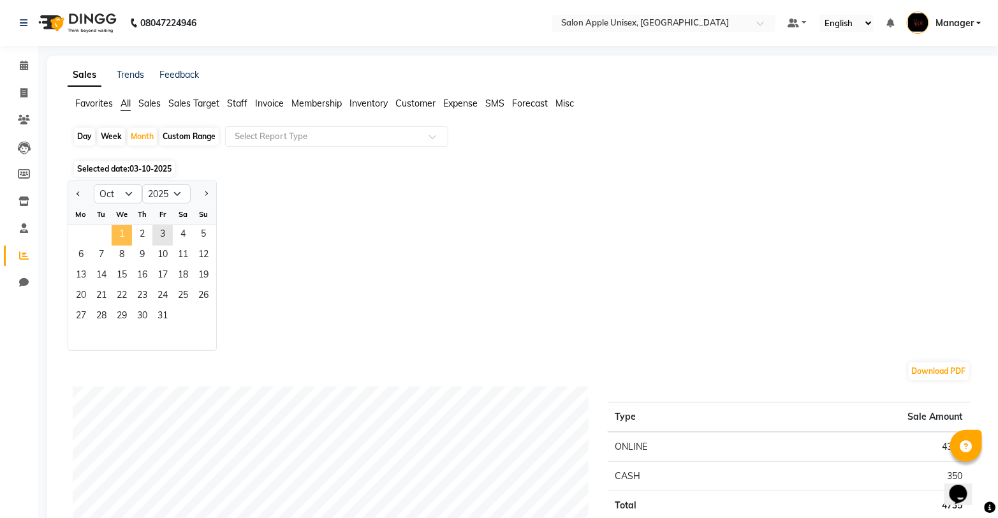
click at [125, 235] on span "1" at bounding box center [122, 235] width 20 height 20
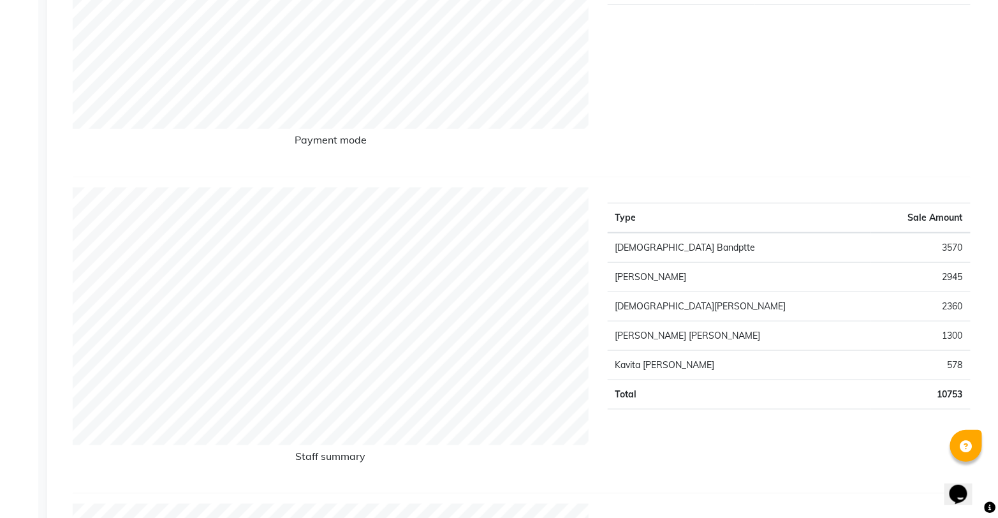
scroll to position [354, 0]
